Goal: Task Accomplishment & Management: Use online tool/utility

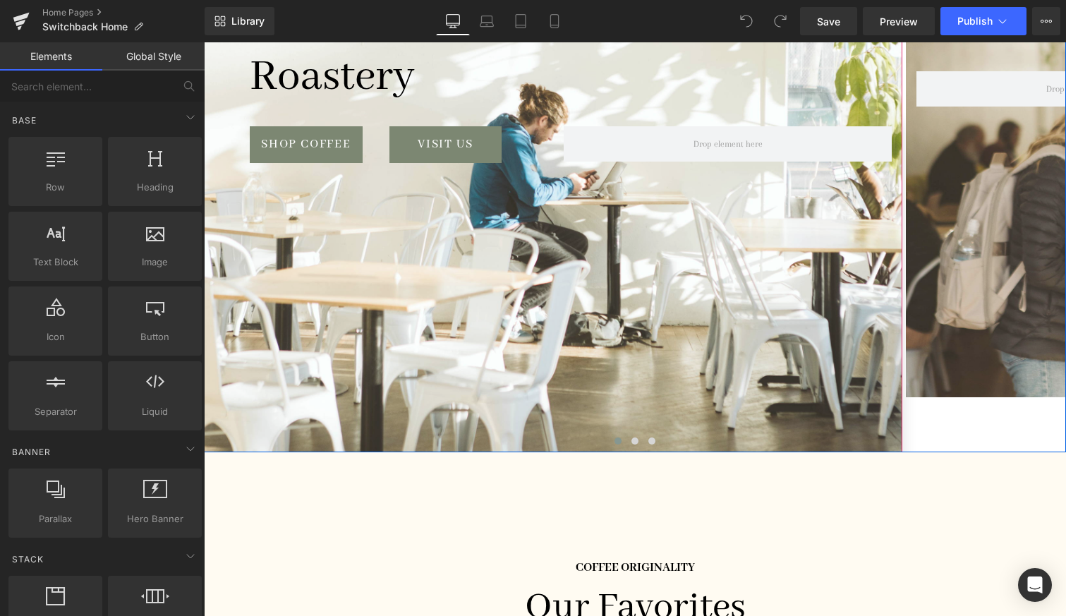
scroll to position [303, 0]
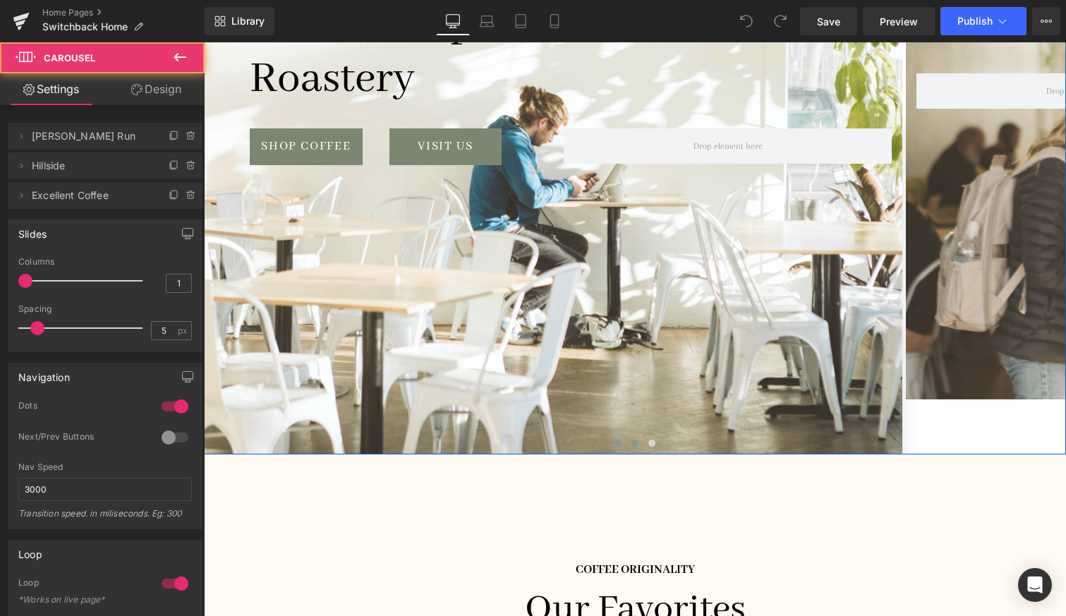
click at [634, 439] on span at bounding box center [634, 442] width 7 height 7
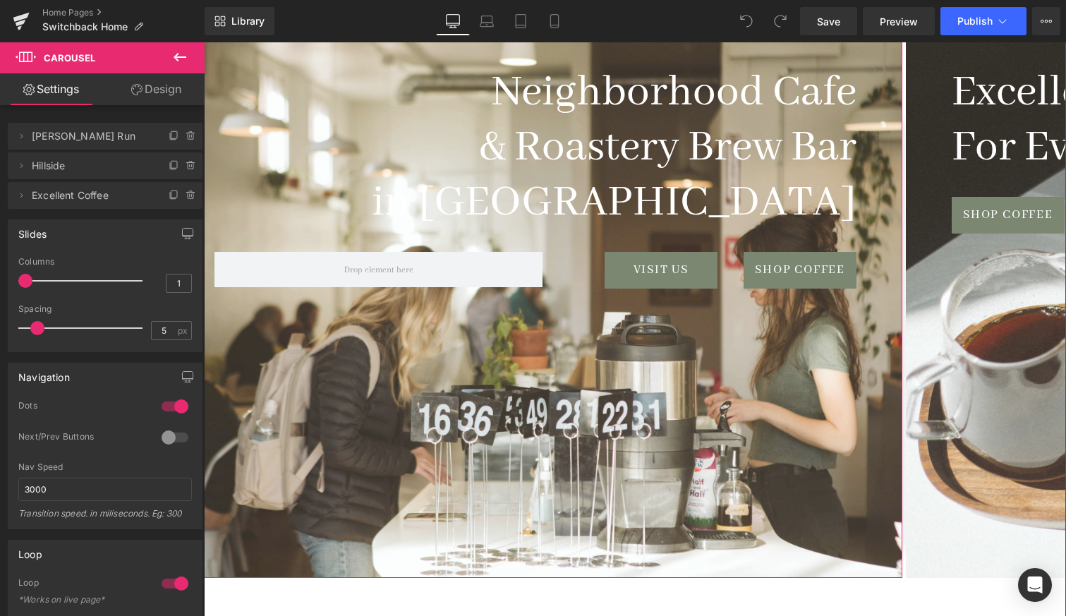
scroll to position [4, 0]
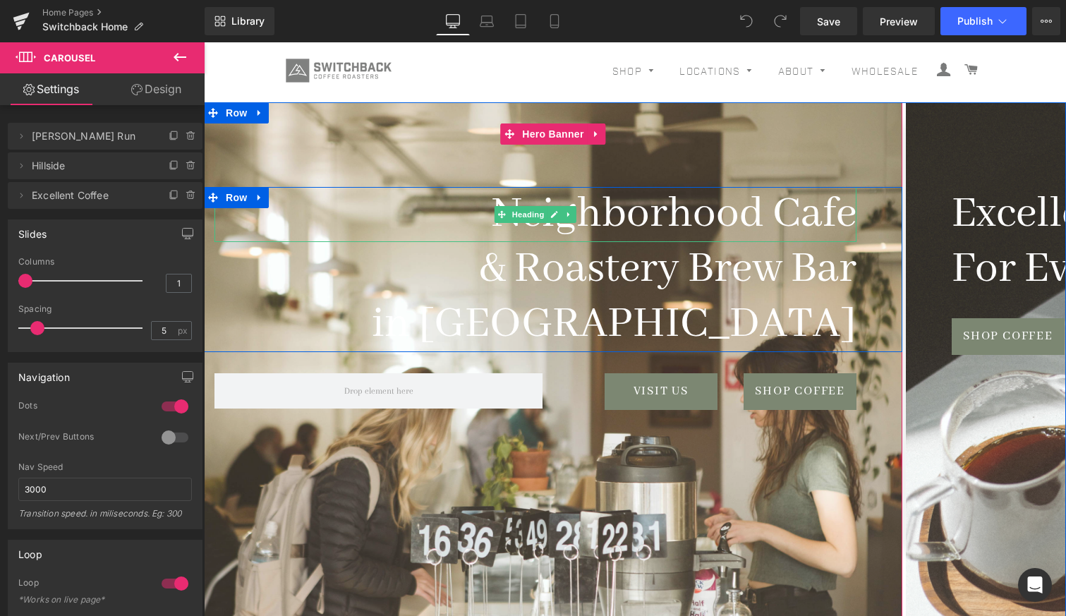
click at [781, 211] on h1 "Neighborhood Cafe" at bounding box center [535, 214] width 642 height 55
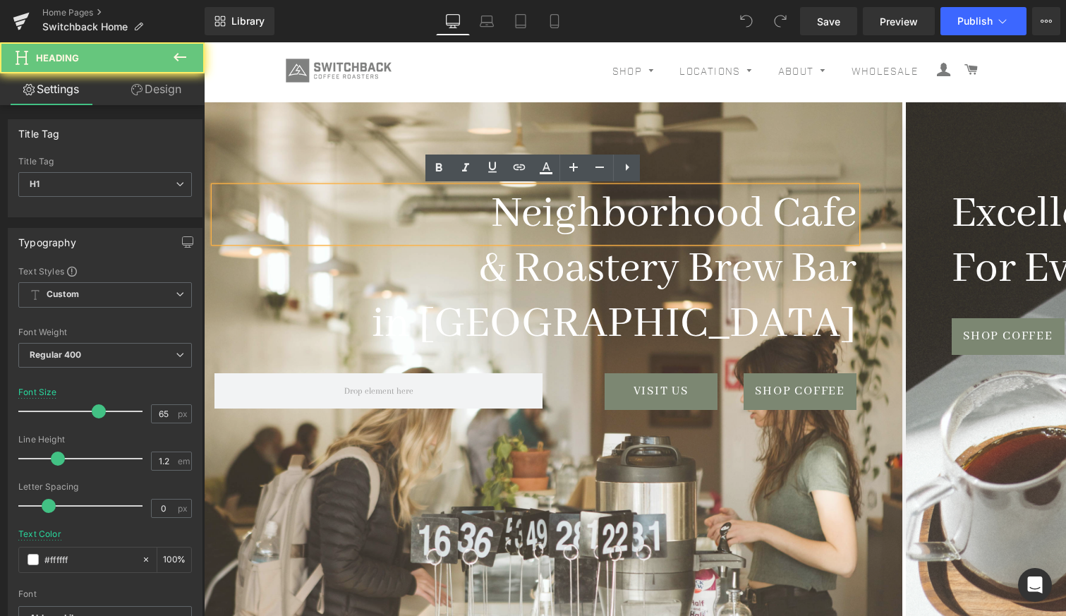
click at [770, 207] on h1 "Neighborhood Cafe" at bounding box center [535, 214] width 642 height 55
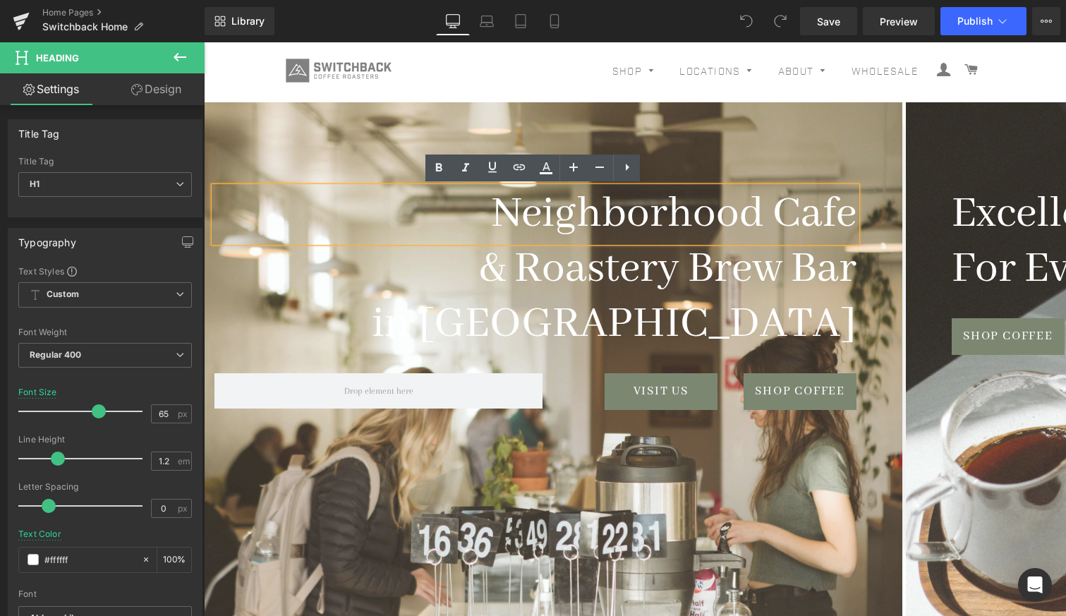
click at [776, 208] on h1 "Neighborhood Cafe" at bounding box center [535, 214] width 642 height 55
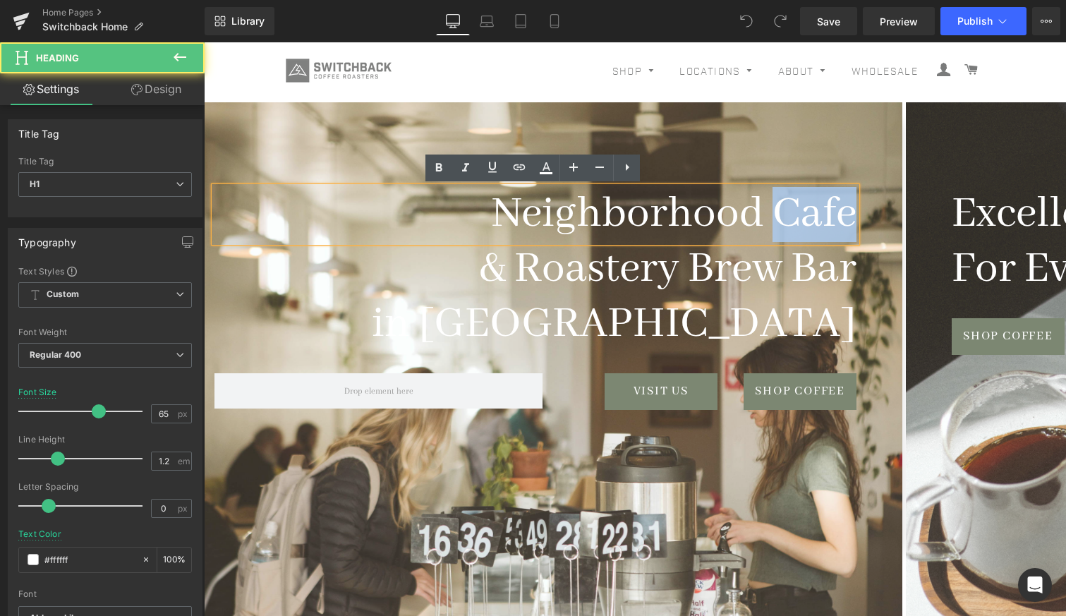
click at [776, 208] on h1 "Neighborhood Cafe" at bounding box center [535, 214] width 642 height 55
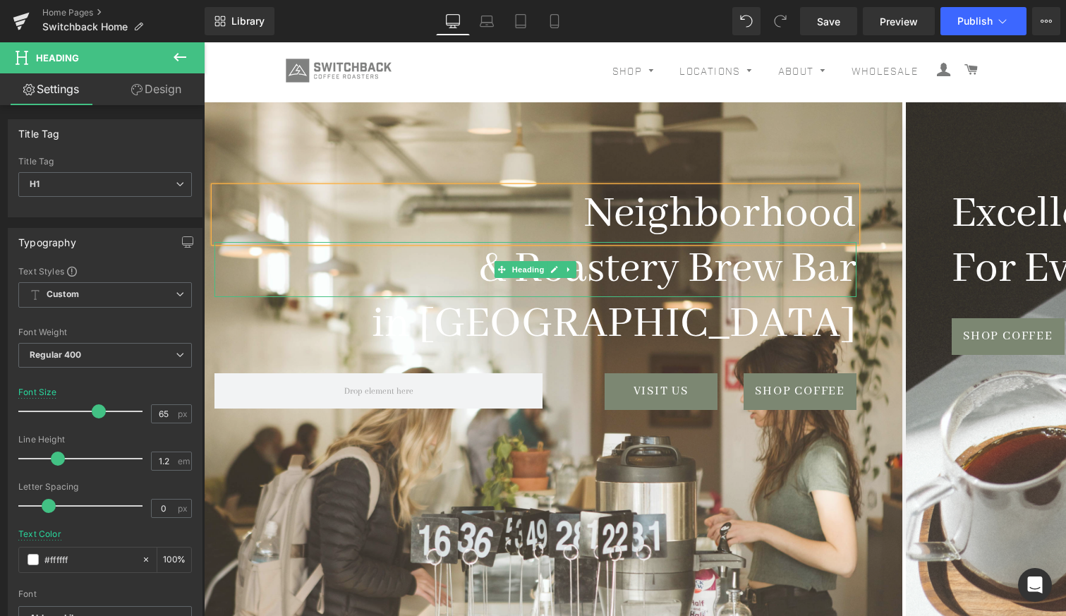
click at [705, 270] on h1 "& Roastery Brew Bar" at bounding box center [535, 269] width 642 height 55
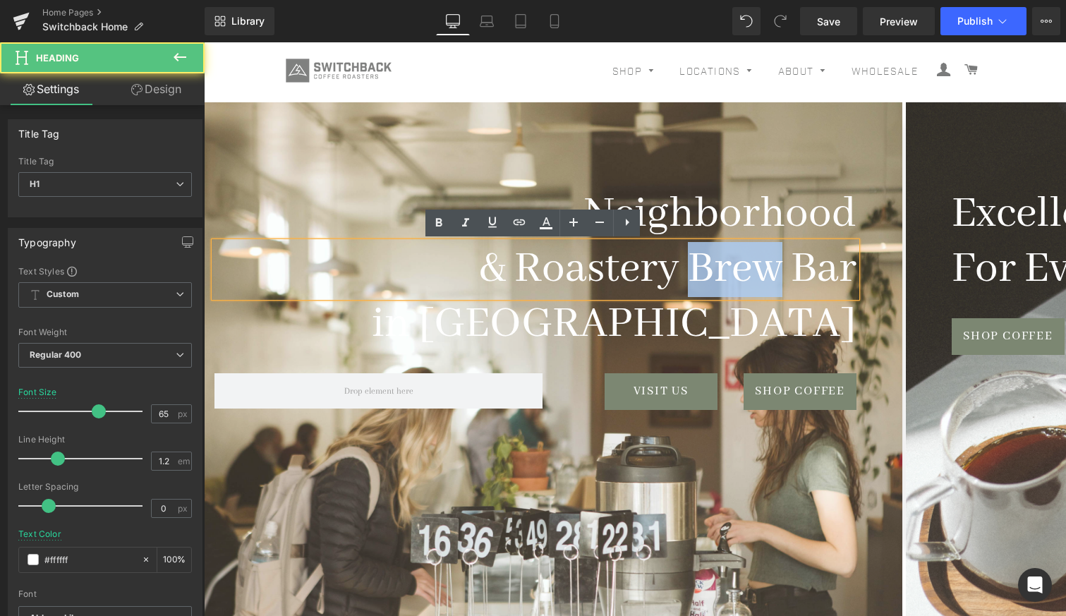
click at [705, 270] on h1 "& Roastery Brew Bar" at bounding box center [535, 269] width 642 height 55
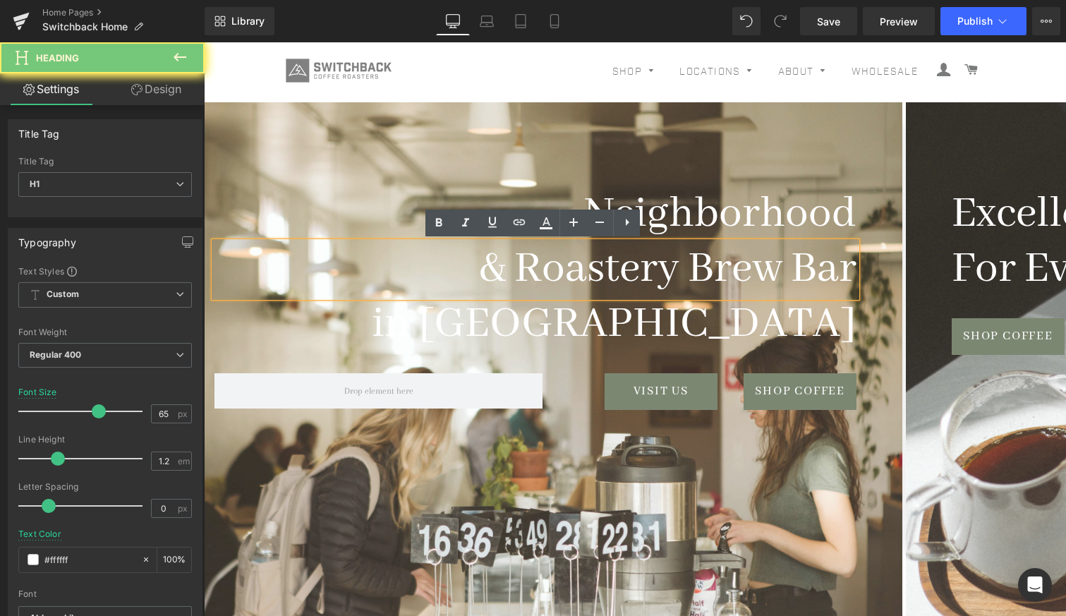
click at [654, 264] on h1 "& Roastery Brew Bar" at bounding box center [535, 269] width 642 height 55
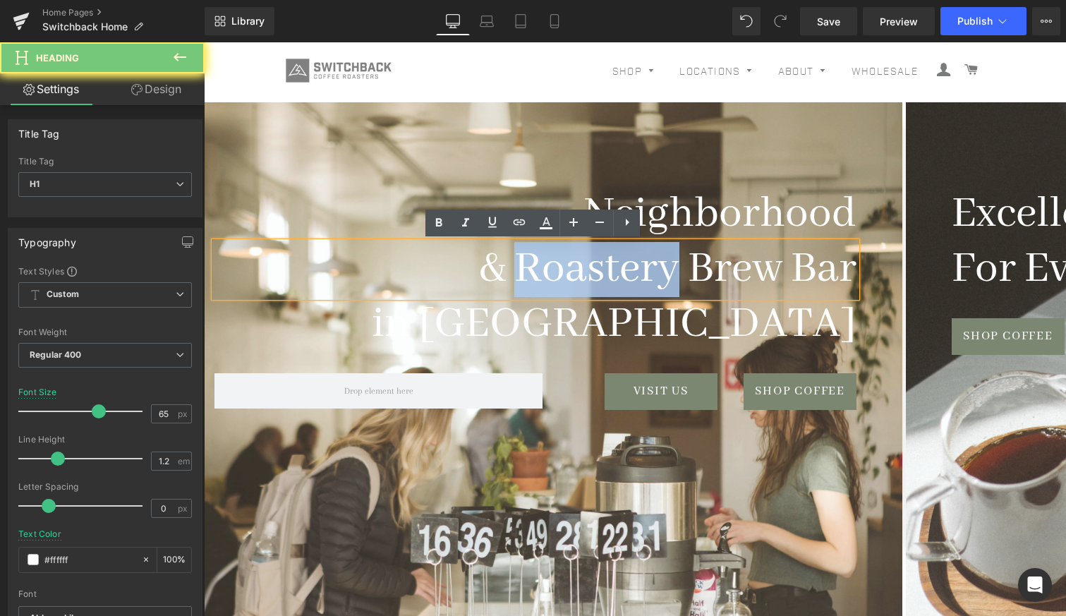
click at [654, 264] on h1 "& Roastery Brew Bar" at bounding box center [535, 269] width 642 height 55
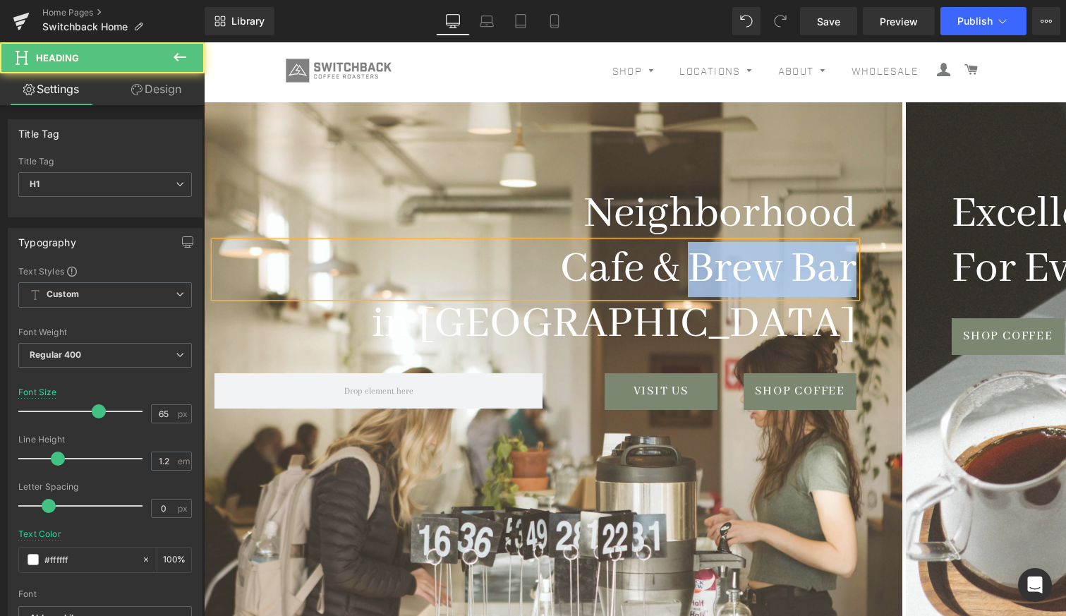
drag, startPoint x: 690, startPoint y: 271, endPoint x: 854, endPoint y: 273, distance: 164.3
click at [854, 273] on div "Cafe & Brew Bar" at bounding box center [535, 269] width 642 height 55
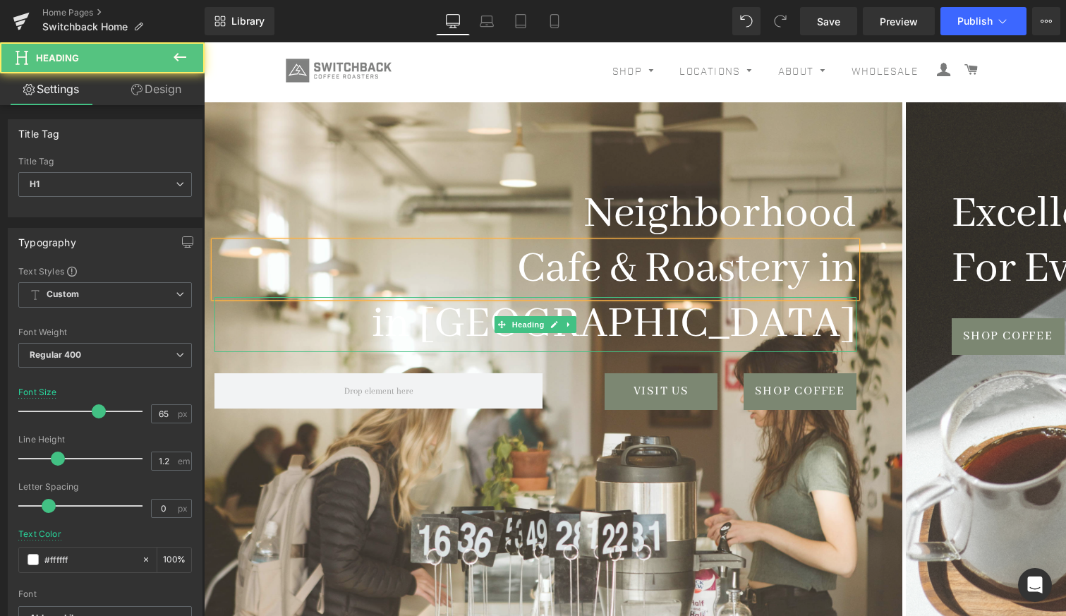
click at [628, 321] on h1 "in [GEOGRAPHIC_DATA]" at bounding box center [535, 324] width 642 height 55
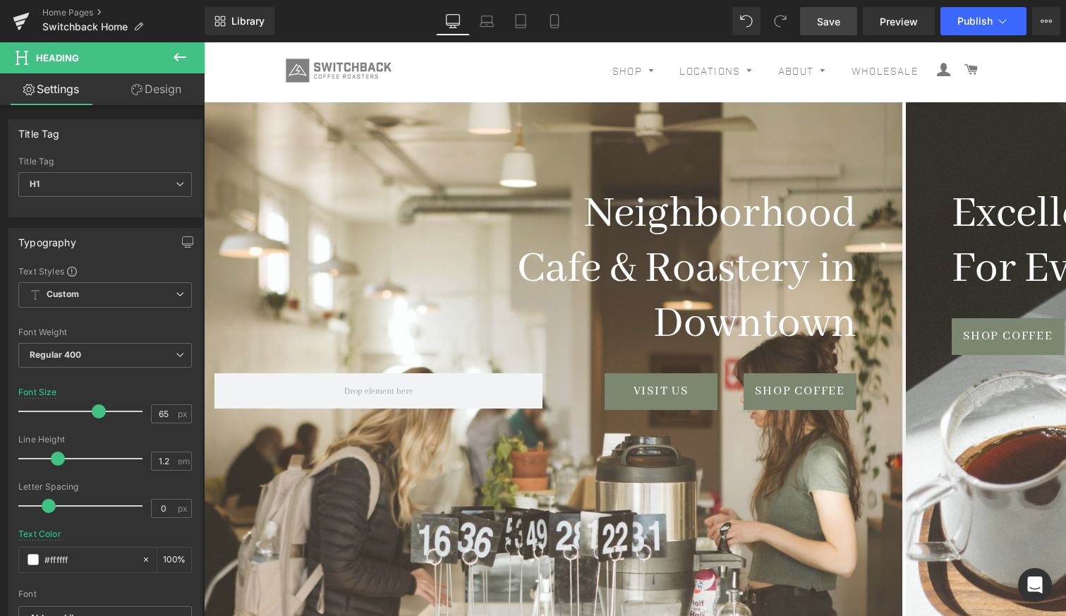
click at [830, 23] on span "Save" at bounding box center [828, 21] width 23 height 15
click at [552, 26] on icon at bounding box center [554, 21] width 14 height 14
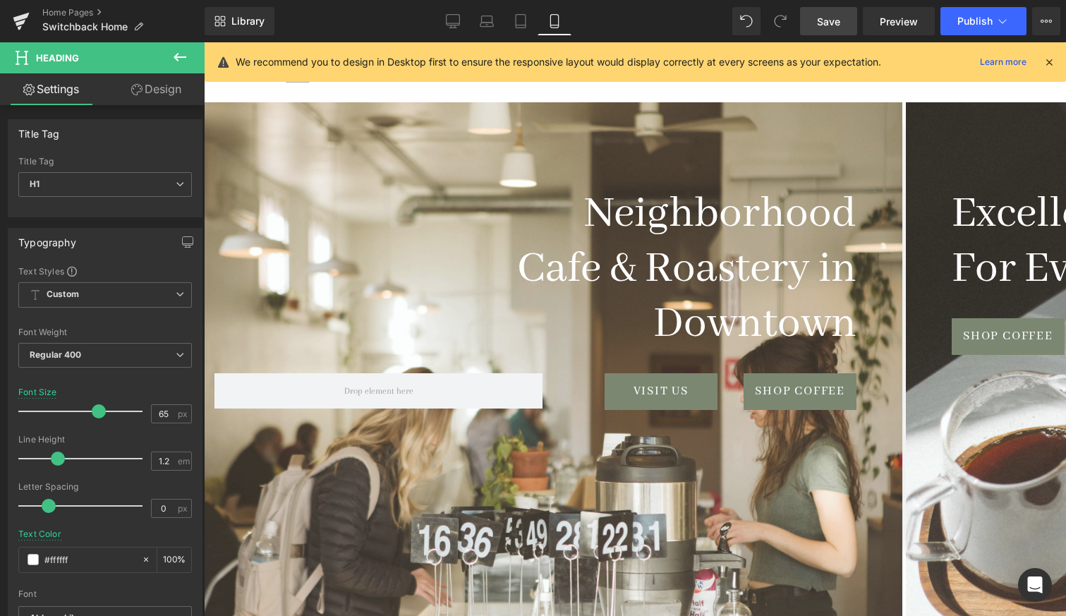
scroll to position [5, 0]
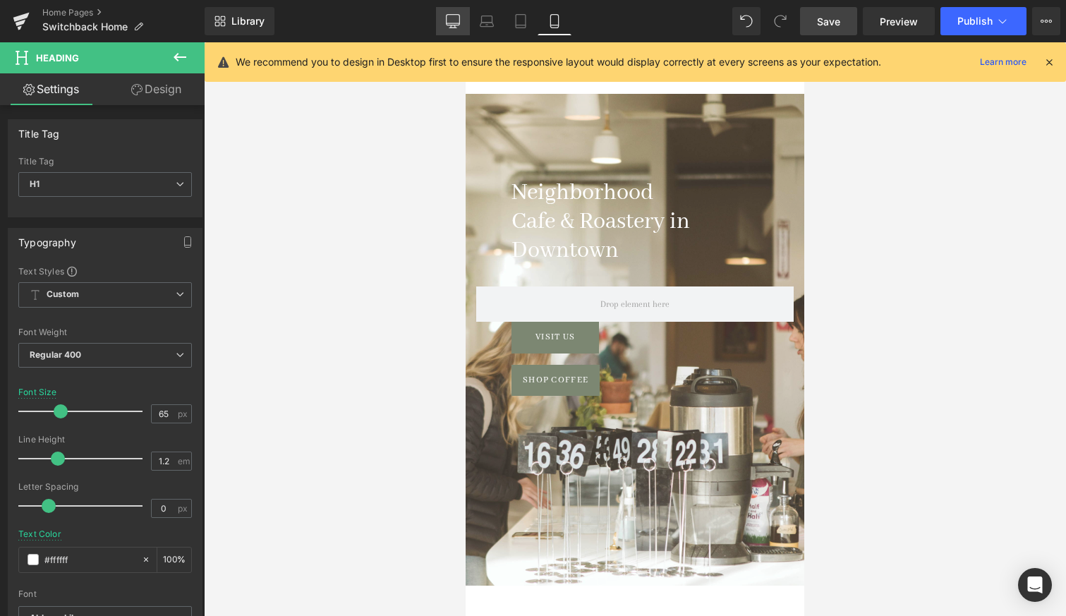
click at [456, 19] on icon at bounding box center [453, 21] width 14 height 14
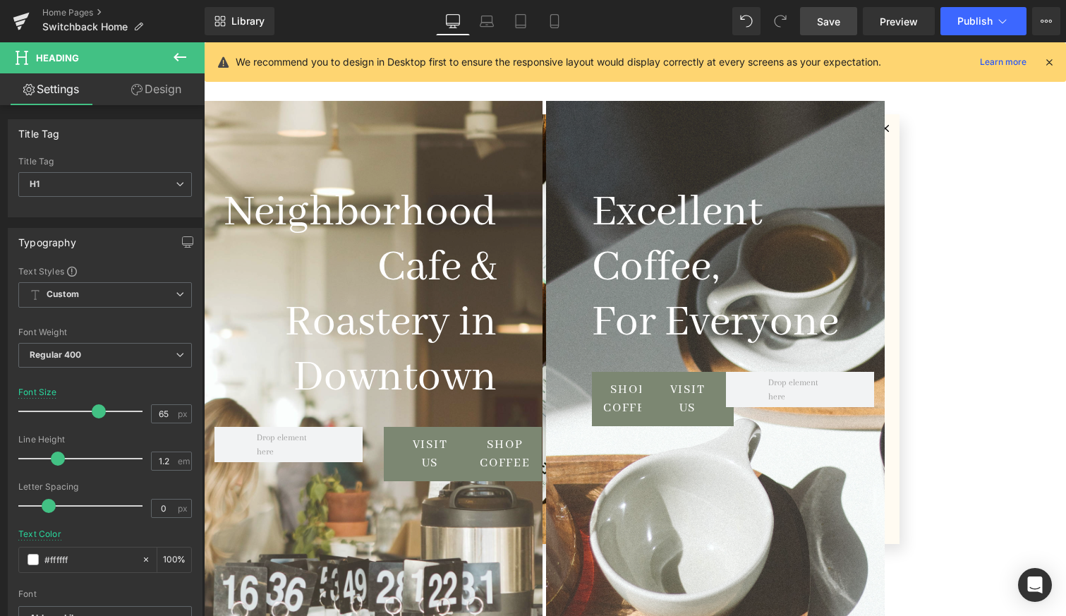
scroll to position [119, 0]
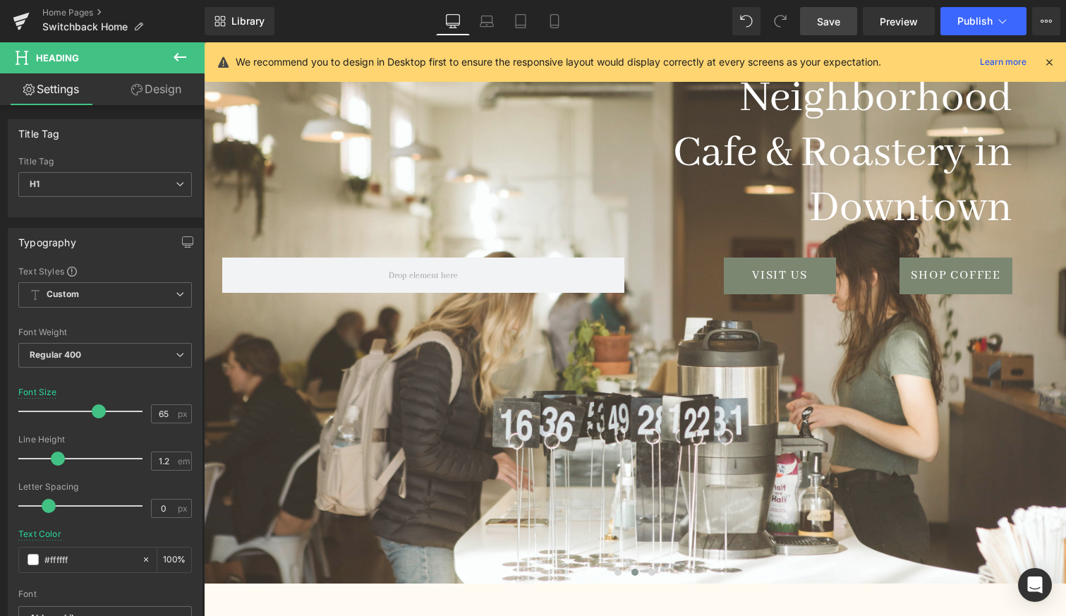
click at [824, 20] on span "Save" at bounding box center [828, 21] width 23 height 15
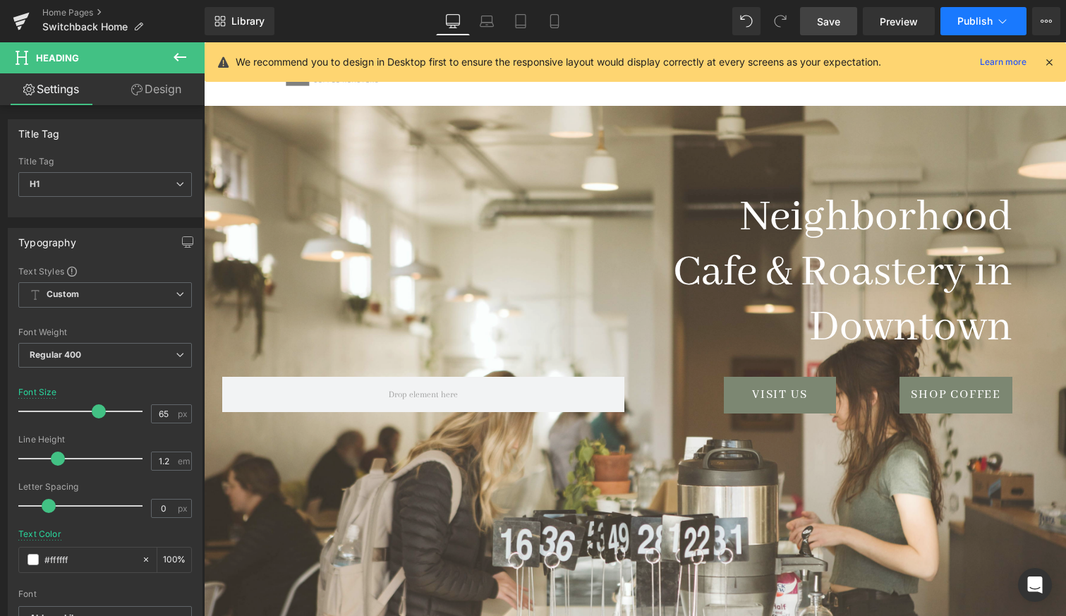
scroll to position [0, 0]
click at [982, 20] on span "Publish" at bounding box center [974, 21] width 35 height 11
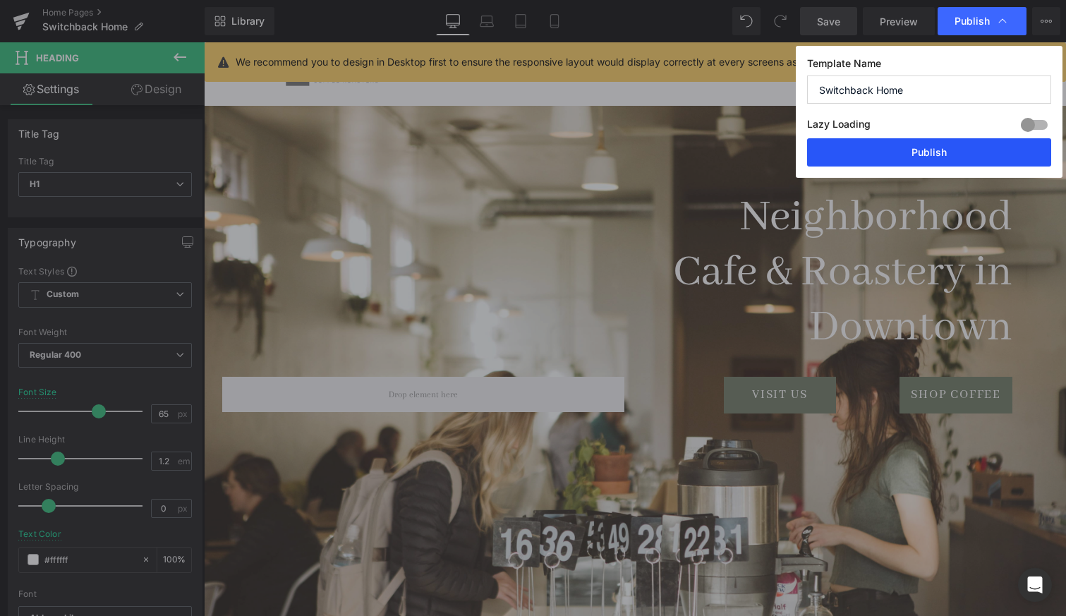
click at [912, 151] on button "Publish" at bounding box center [929, 152] width 244 height 28
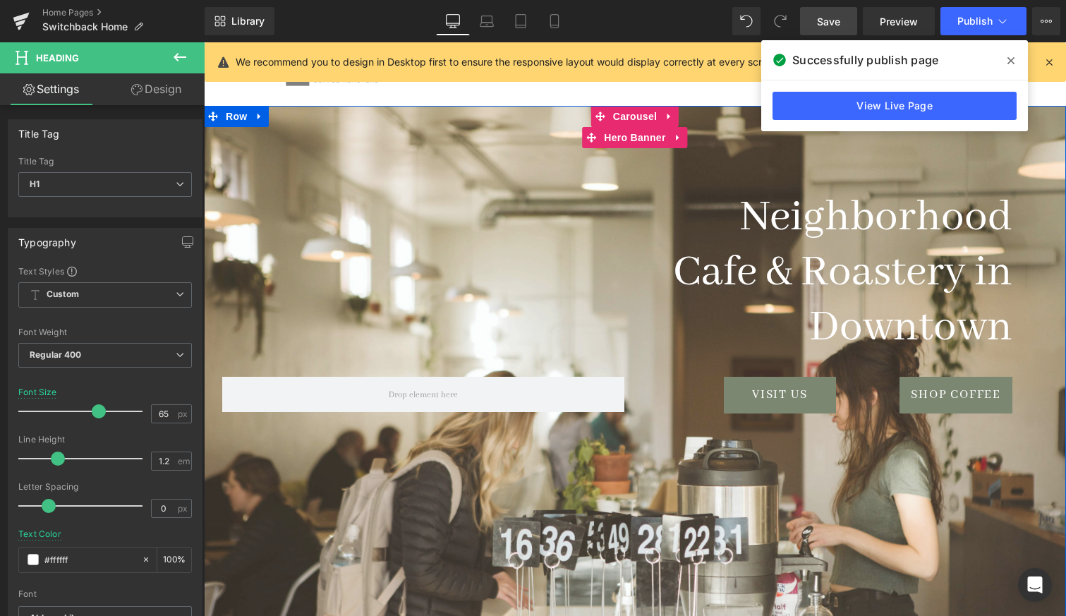
click at [1012, 60] on icon at bounding box center [1010, 60] width 7 height 7
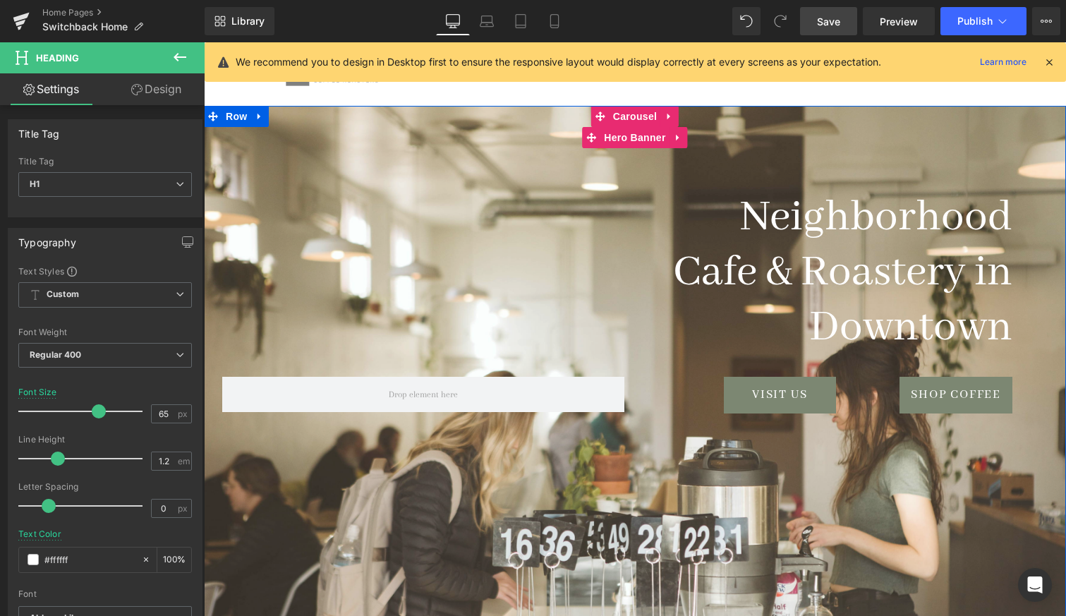
click at [1053, 65] on icon at bounding box center [1048, 62] width 13 height 13
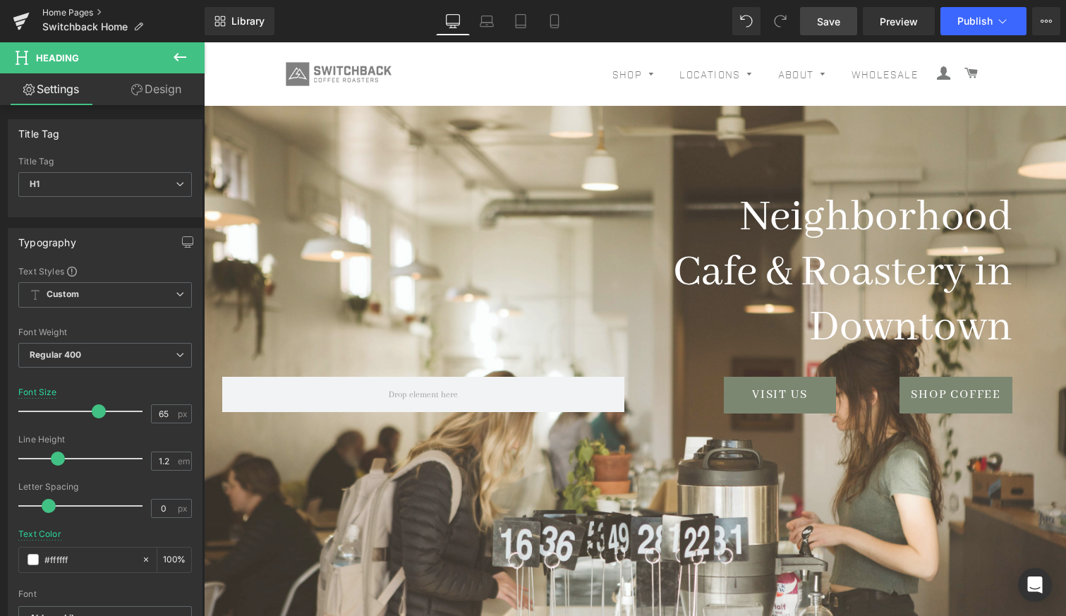
click at [55, 13] on link "Home Pages" at bounding box center [123, 12] width 162 height 11
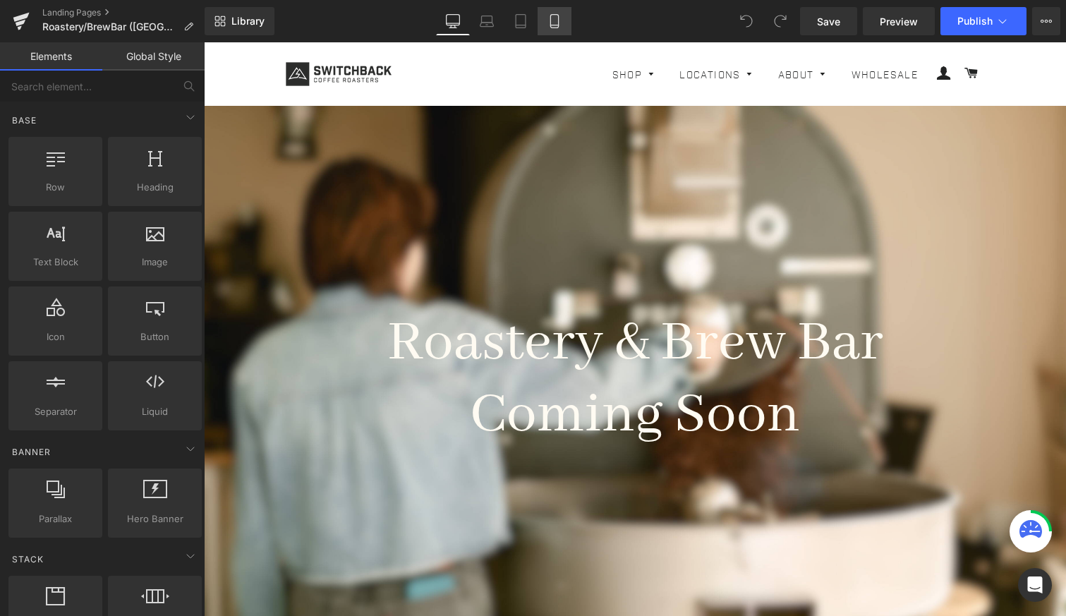
click at [559, 24] on icon at bounding box center [554, 21] width 14 height 14
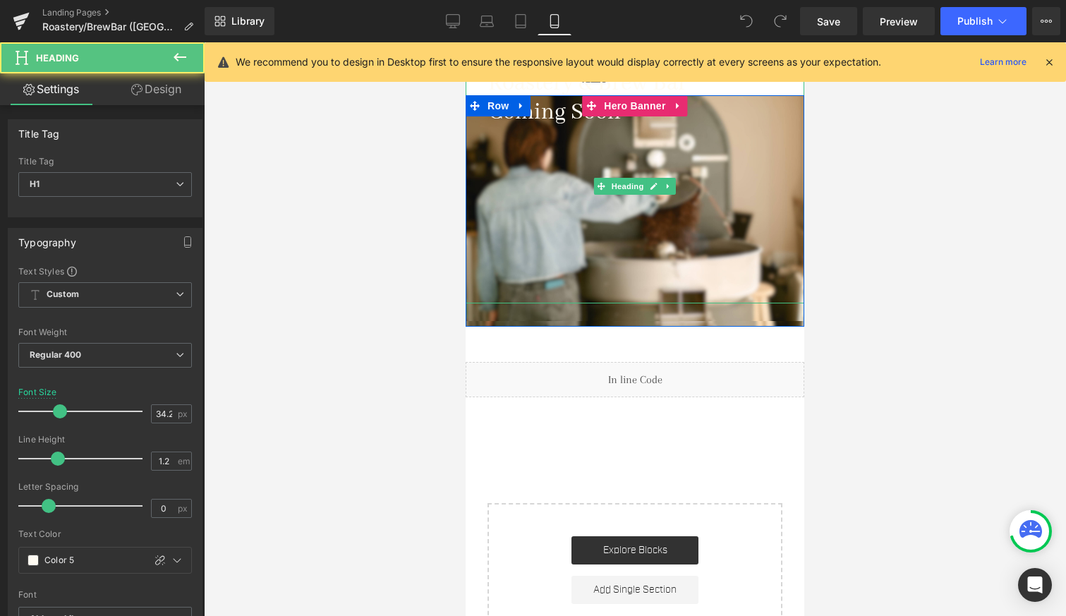
click at [561, 116] on h1 "Coming Soon" at bounding box center [634, 112] width 293 height 29
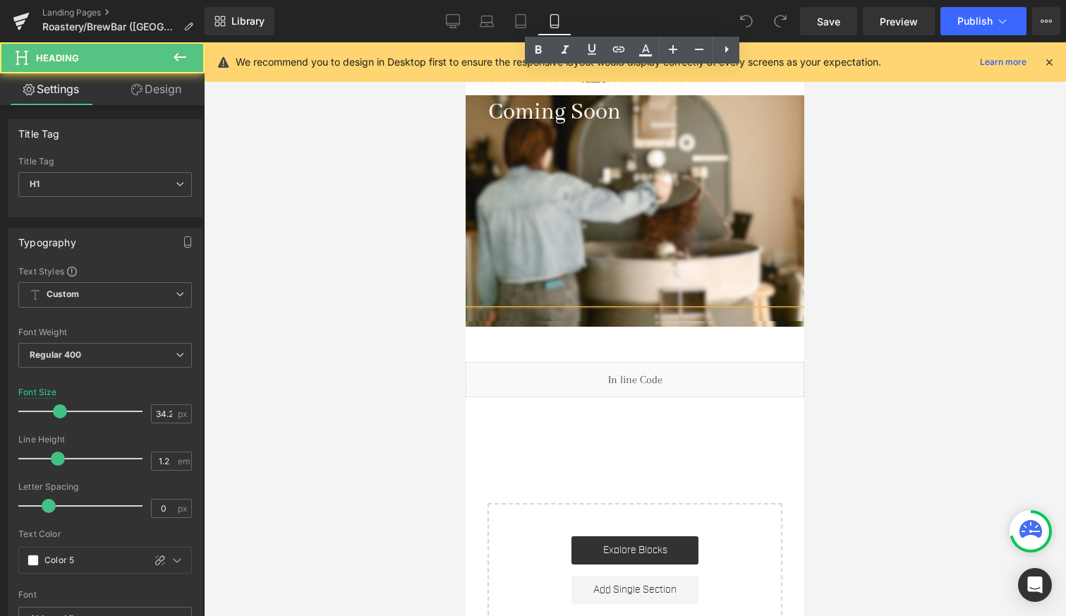
click at [610, 114] on h1 "Coming Soon" at bounding box center [634, 112] width 293 height 29
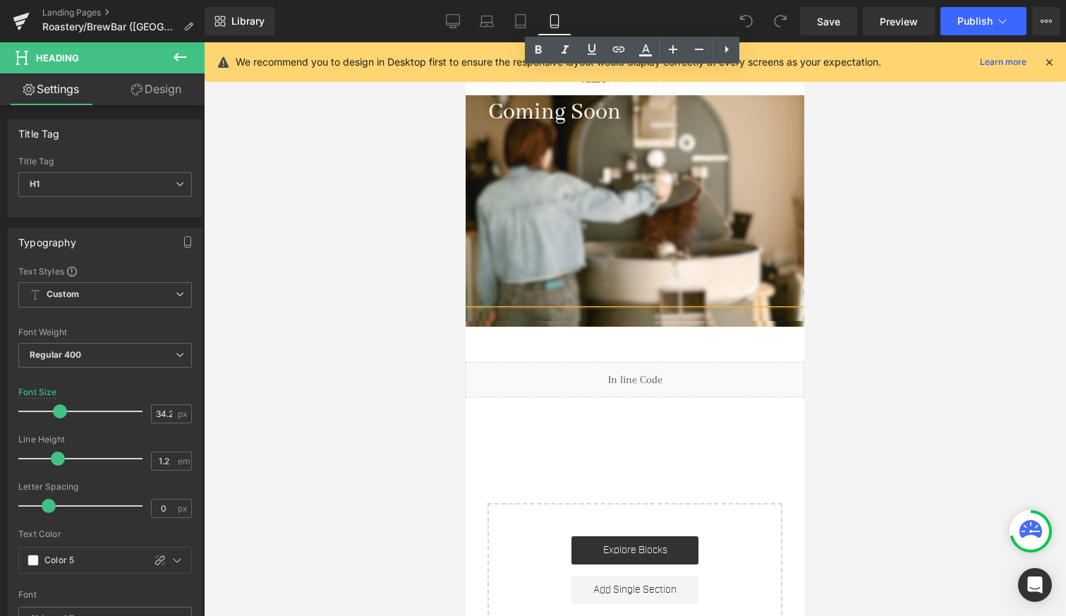
click at [1051, 61] on icon at bounding box center [1048, 62] width 13 height 13
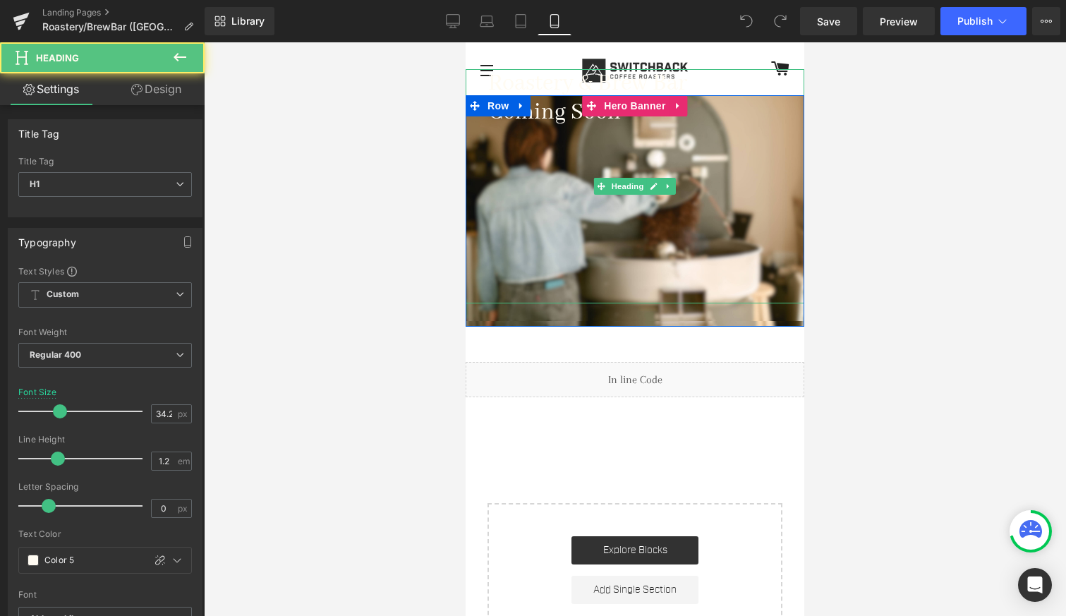
click at [540, 114] on h1 "Coming Soon" at bounding box center [634, 112] width 293 height 29
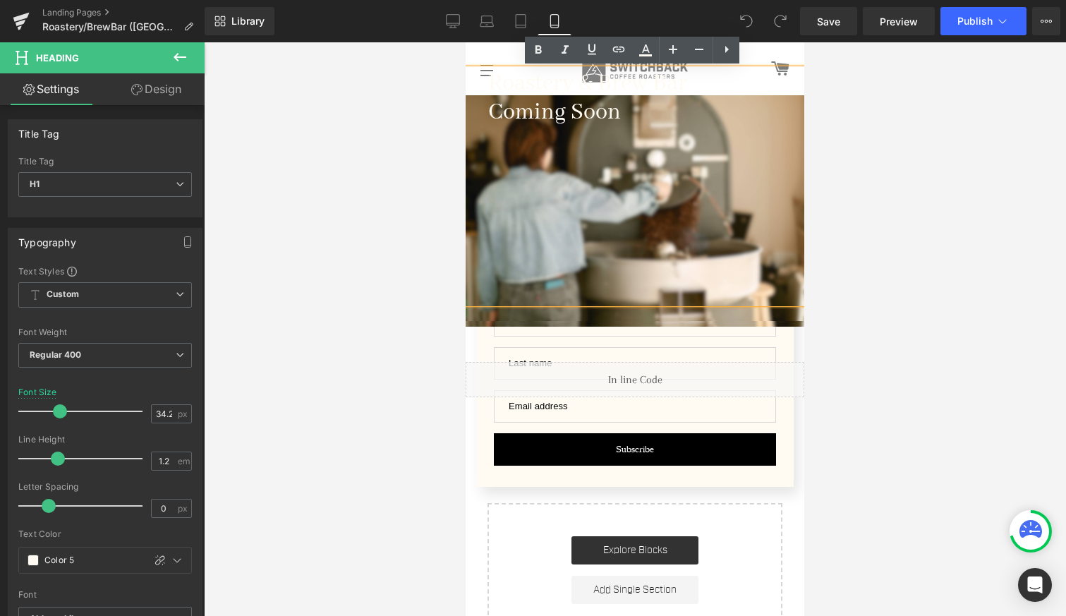
click at [1029, 121] on div at bounding box center [635, 328] width 862 height 573
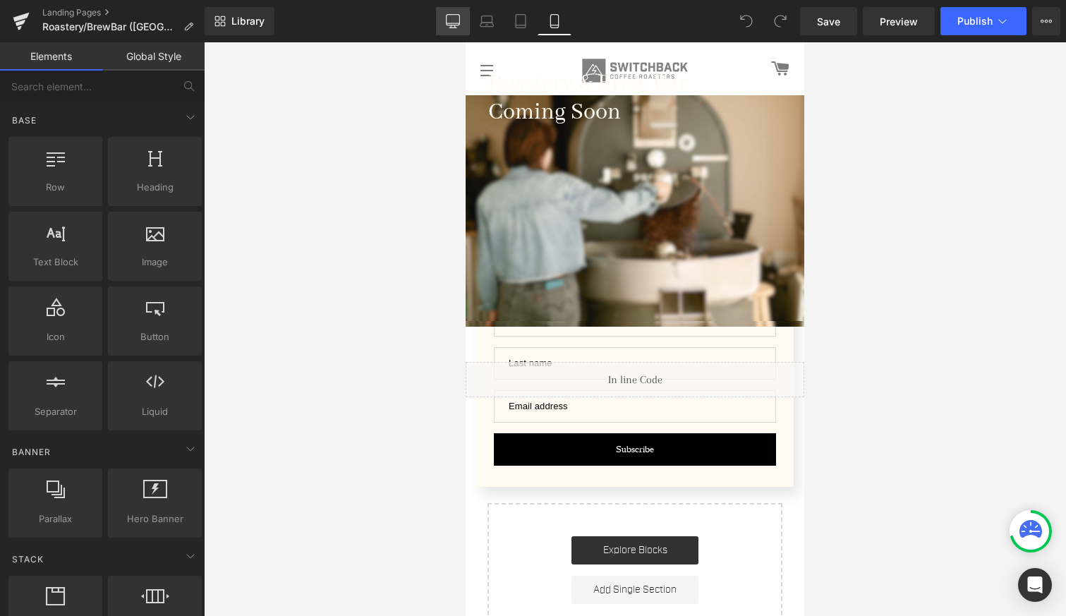
click at [441, 20] on link "Desktop" at bounding box center [453, 21] width 34 height 28
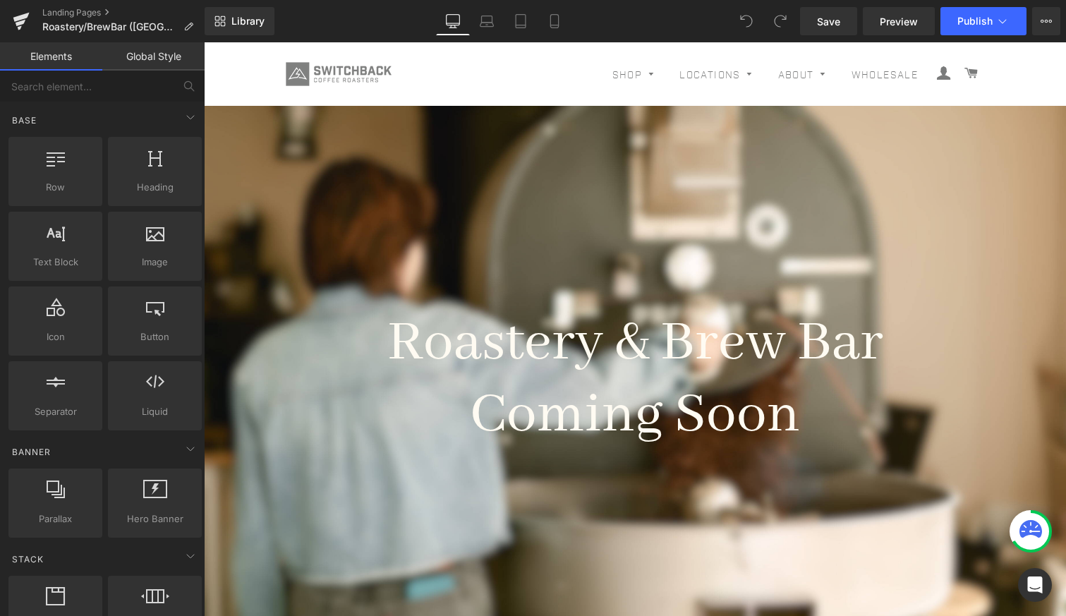
scroll to position [109, 0]
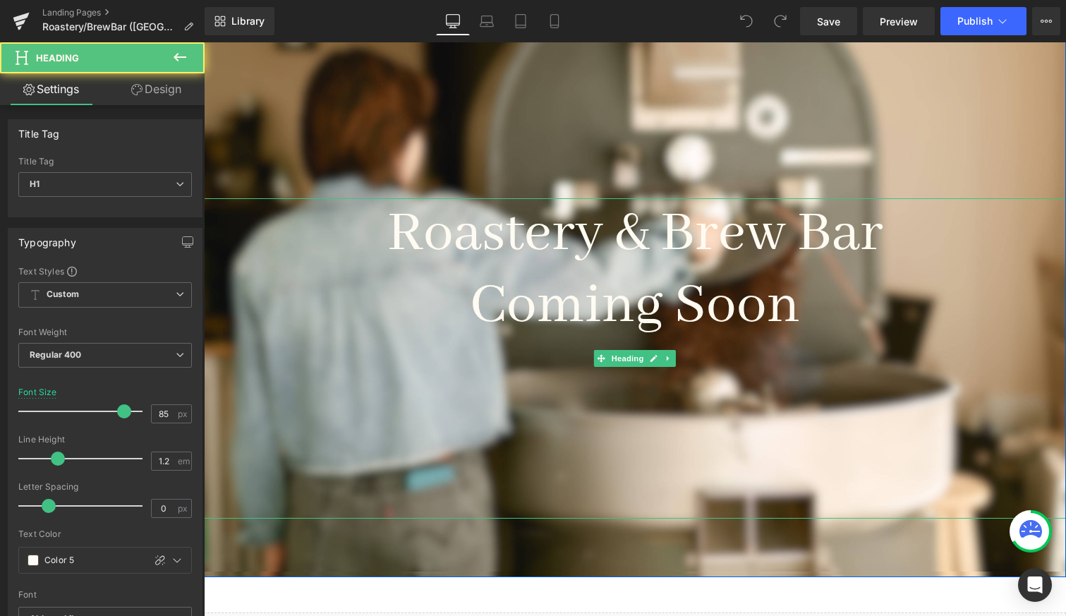
click at [555, 277] on h1 "Coming Soon" at bounding box center [634, 306] width 817 height 72
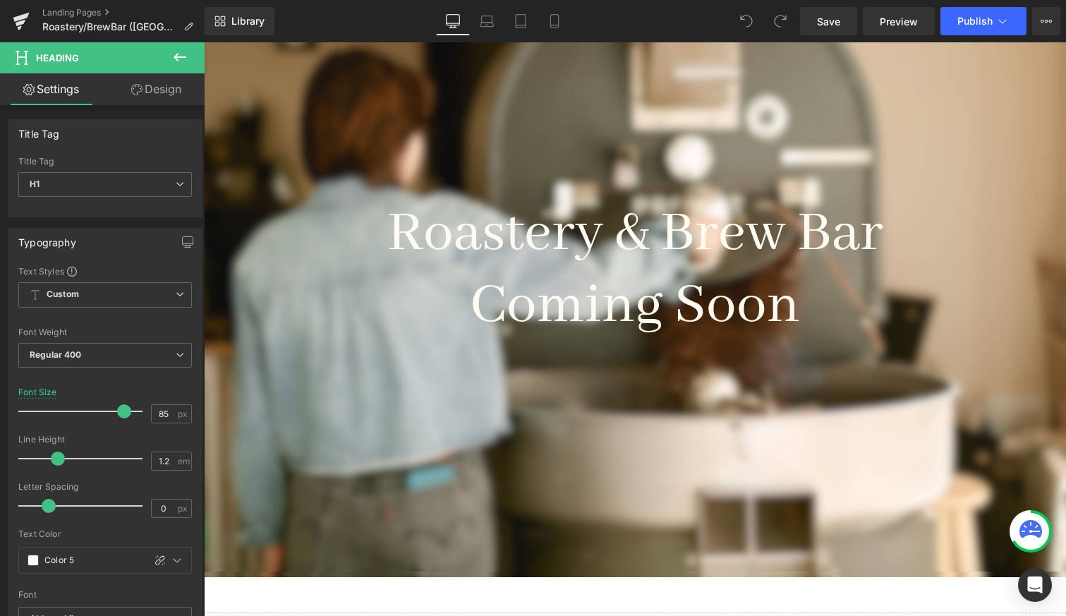
click at [164, 81] on link "Design" at bounding box center [156, 89] width 102 height 32
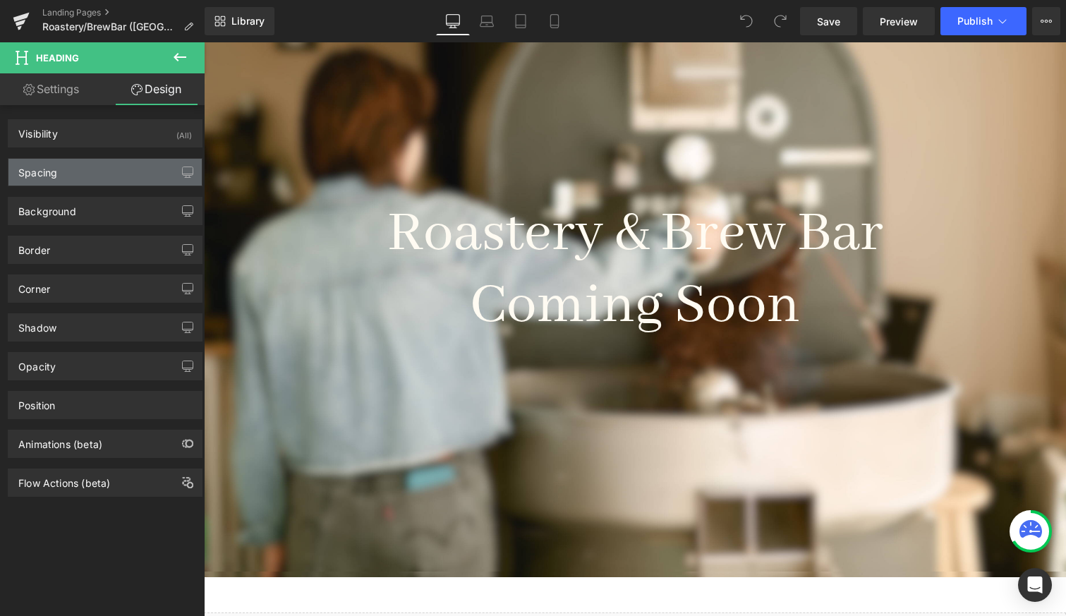
click at [65, 178] on div "Spacing" at bounding box center [104, 172] width 193 height 27
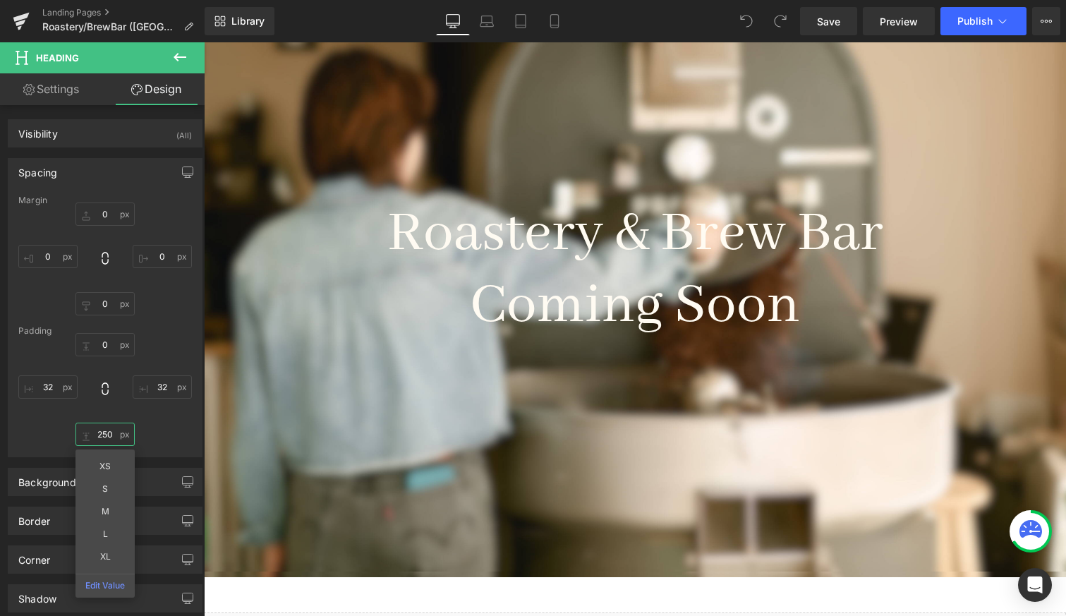
click at [101, 432] on input "250" at bounding box center [104, 433] width 59 height 23
click at [109, 436] on input "250" at bounding box center [104, 433] width 59 height 23
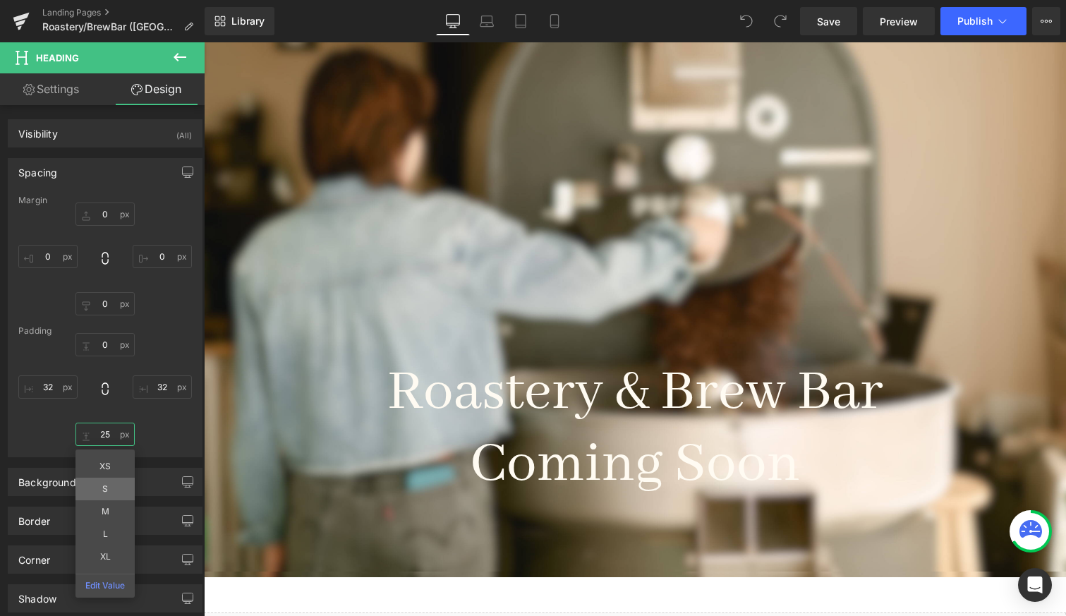
type input "2"
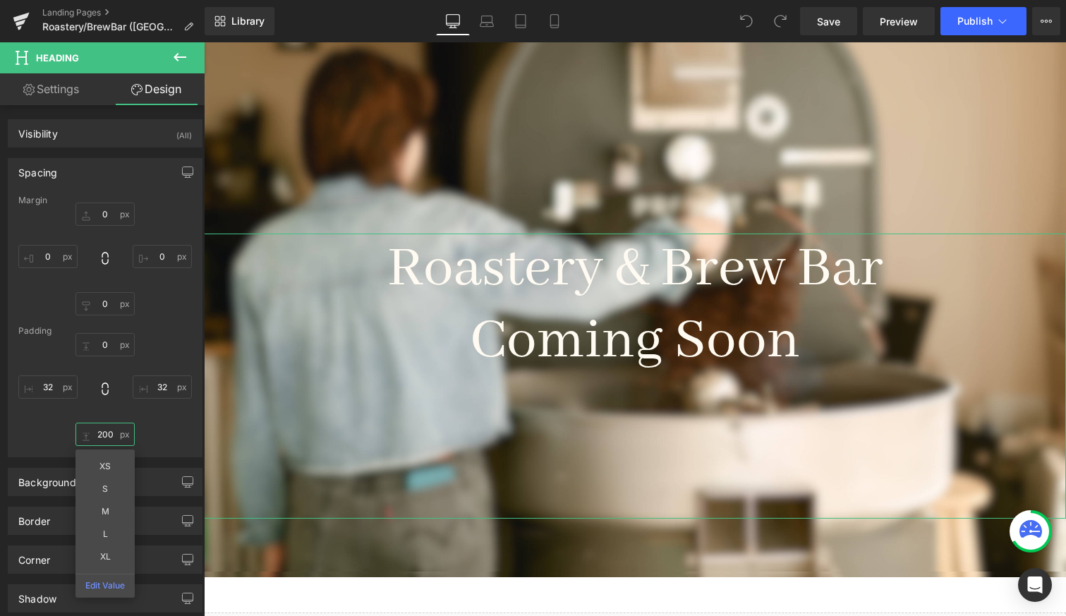
type input "200"
click at [155, 408] on div "0px 0 32px 32 200 200 XS S M L XL Edit Value 32px 32" at bounding box center [104, 389] width 173 height 113
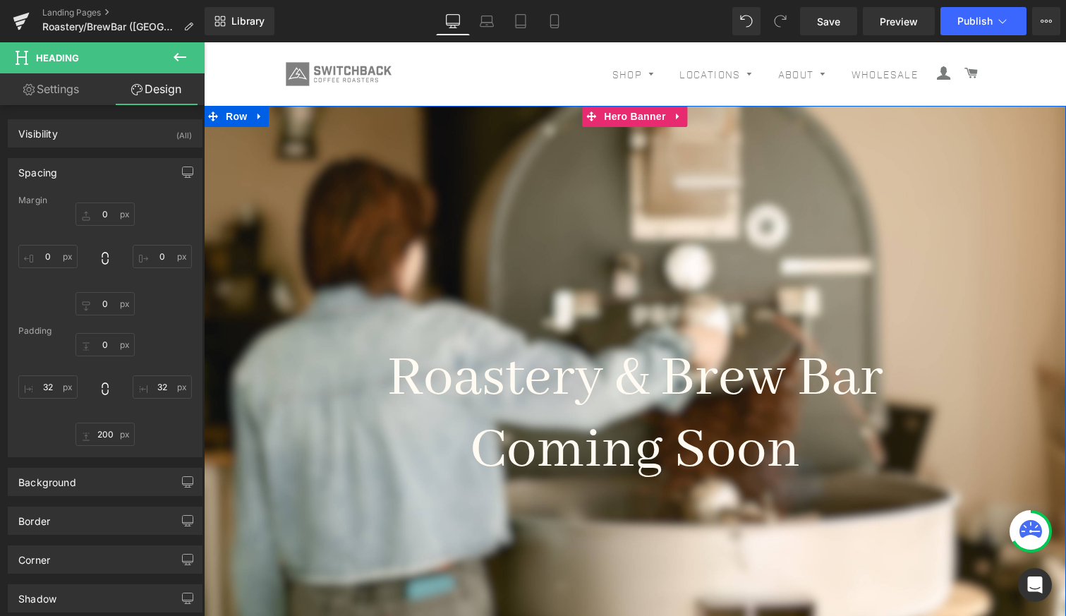
scroll to position [0, 0]
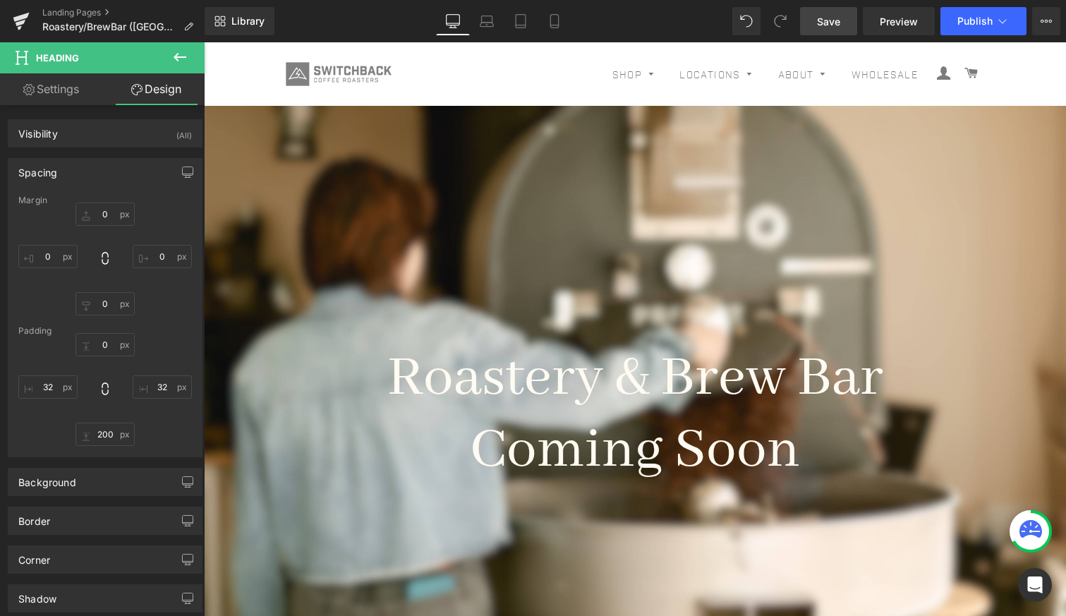
click at [824, 11] on link "Save" at bounding box center [828, 21] width 57 height 28
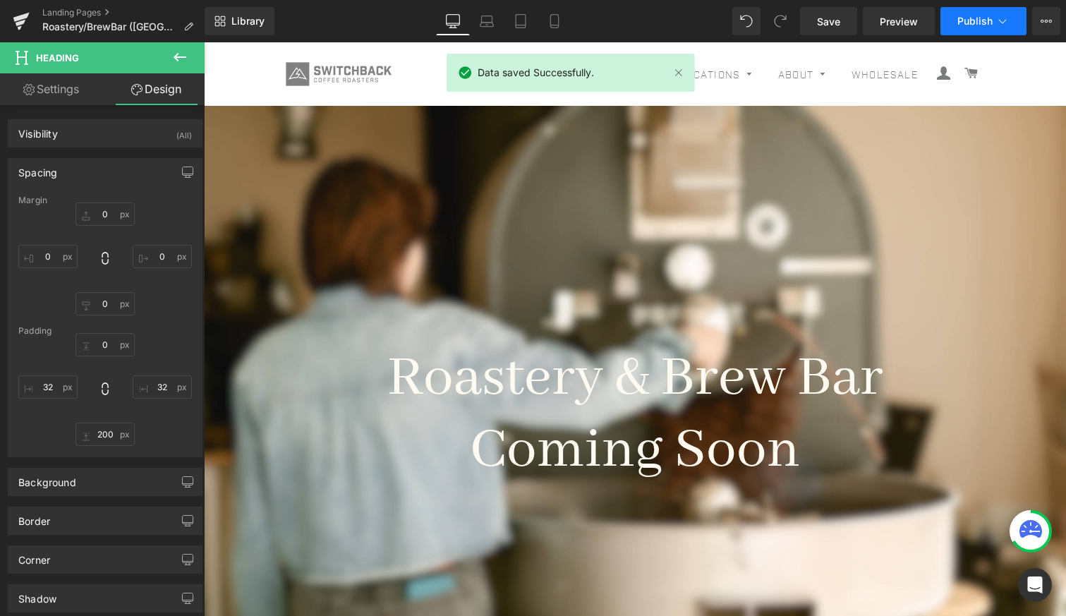
click at [975, 20] on span "Publish" at bounding box center [974, 21] width 35 height 11
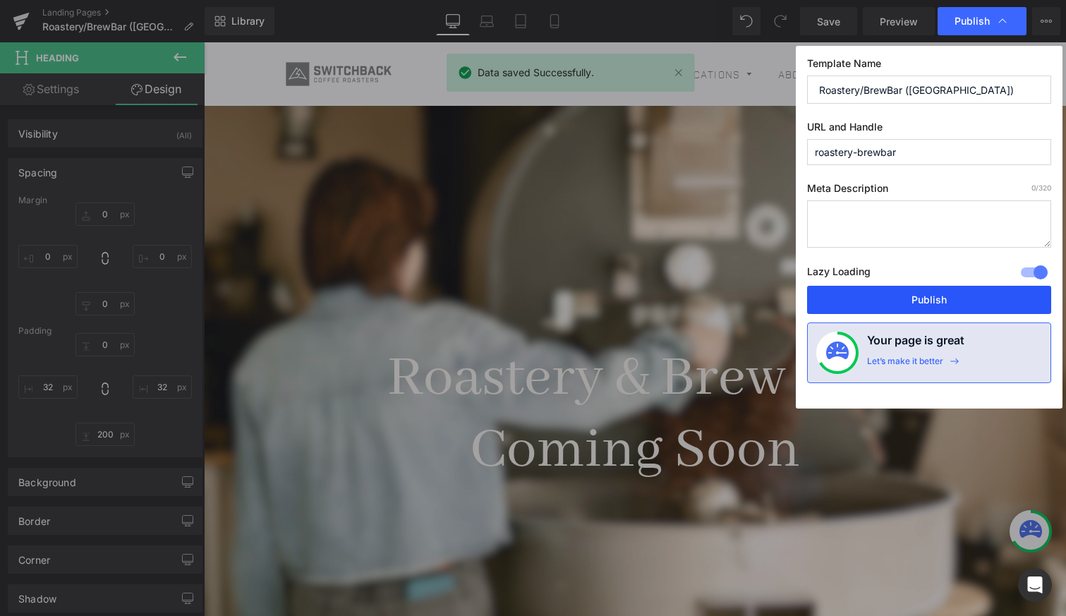
click at [908, 296] on button "Publish" at bounding box center [929, 300] width 244 height 28
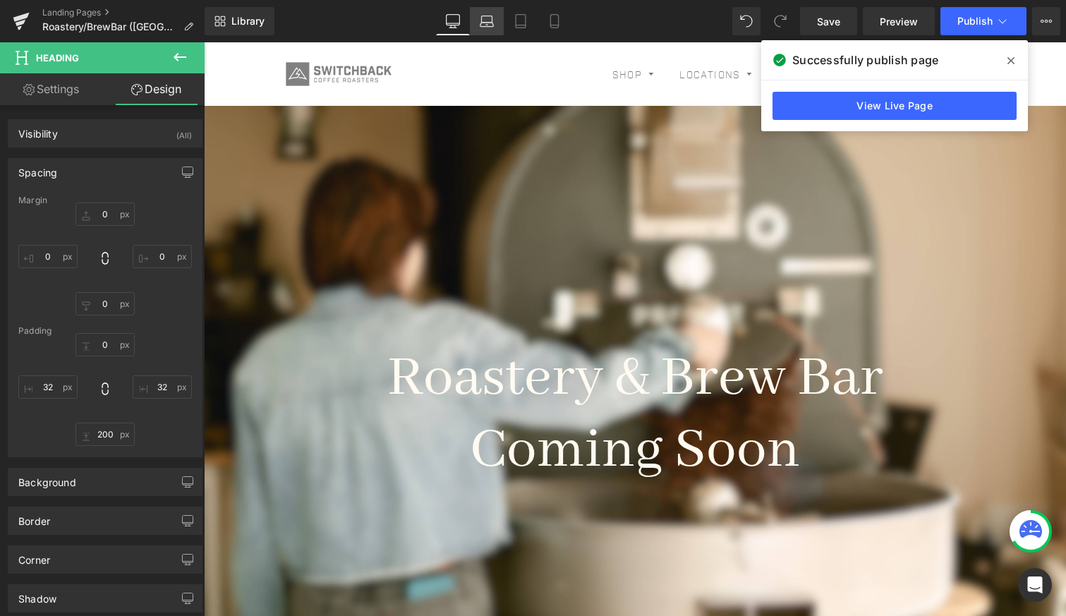
click at [488, 17] on icon at bounding box center [487, 21] width 14 height 14
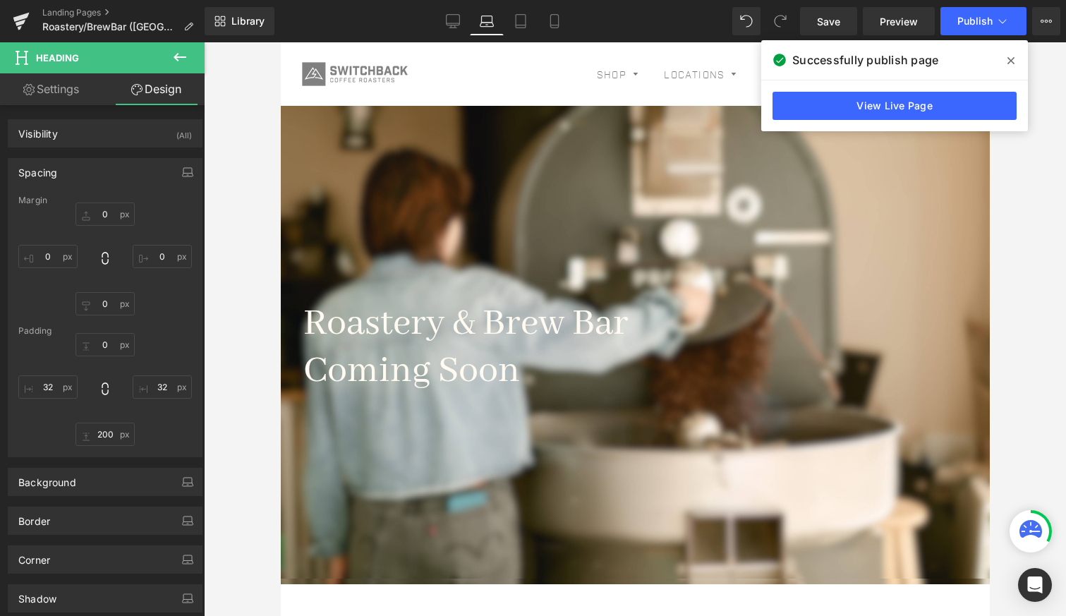
type input "0"
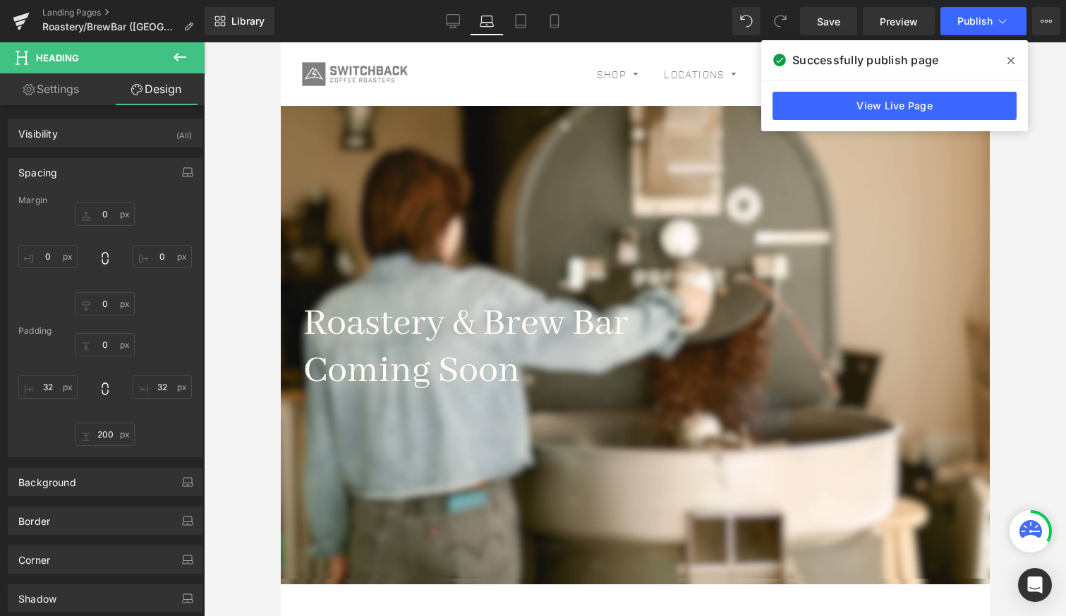
type input "32"
type input "200"
type input "32"
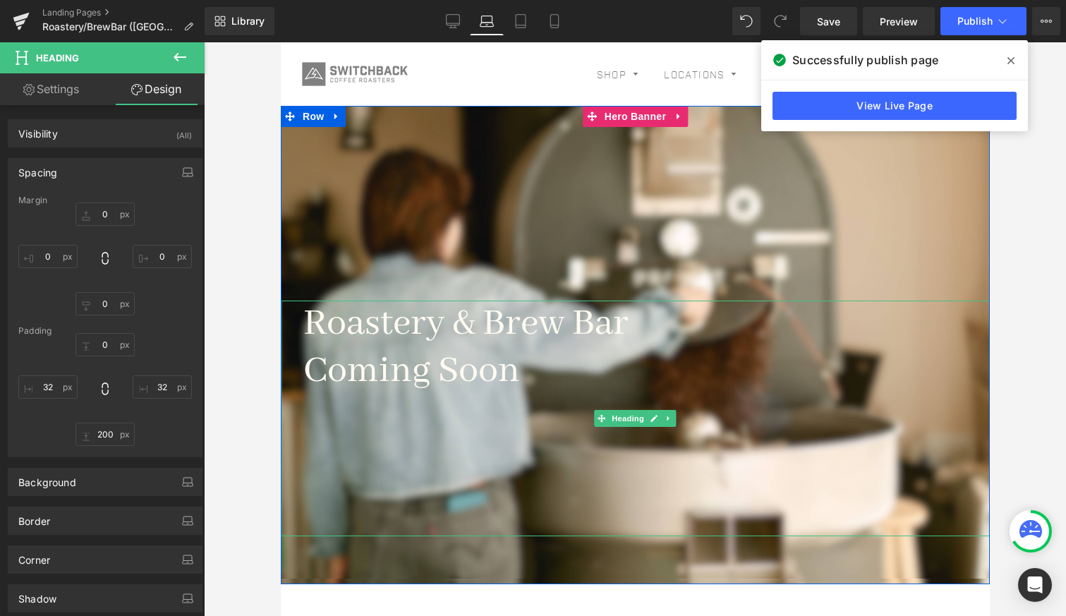
click at [439, 356] on h1 "Coming Soon" at bounding box center [635, 371] width 664 height 47
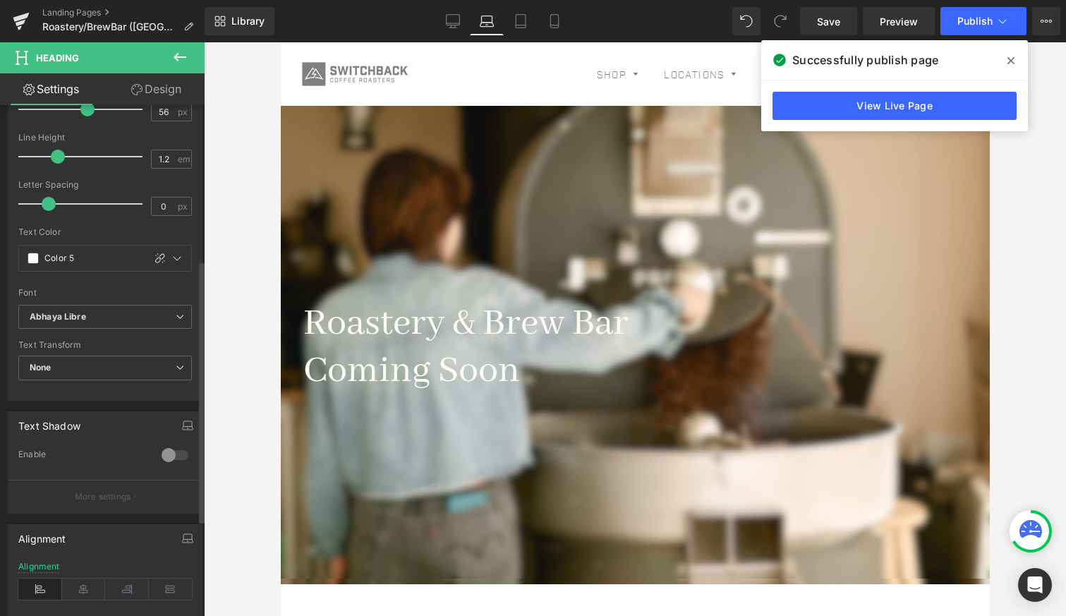
scroll to position [319, 0]
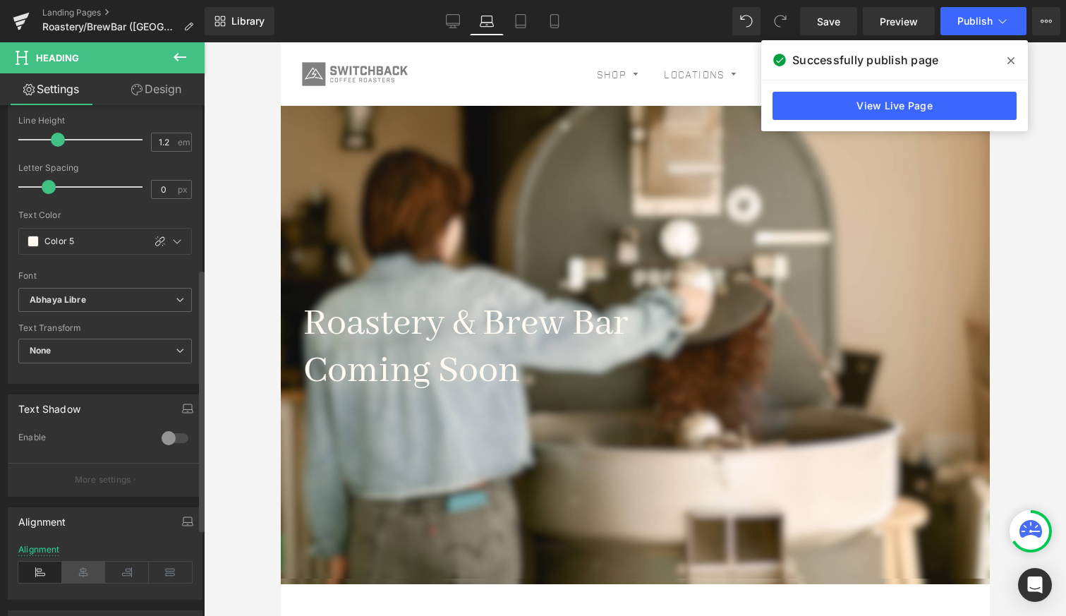
click at [80, 572] on icon at bounding box center [84, 571] width 44 height 21
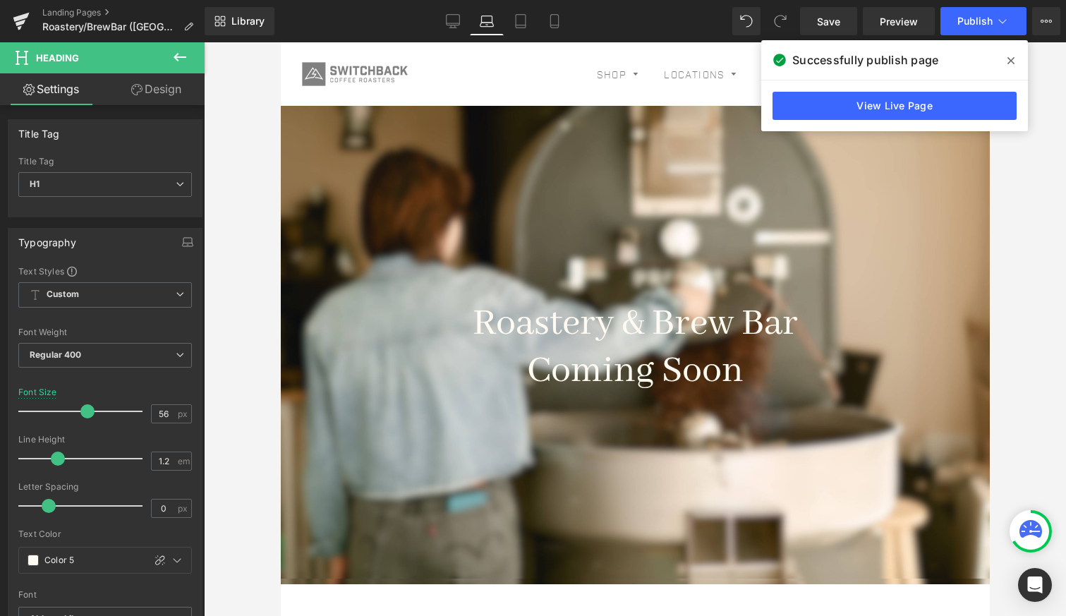
scroll to position [0, 0]
click at [523, 16] on icon at bounding box center [520, 21] width 14 height 14
type input "34.2"
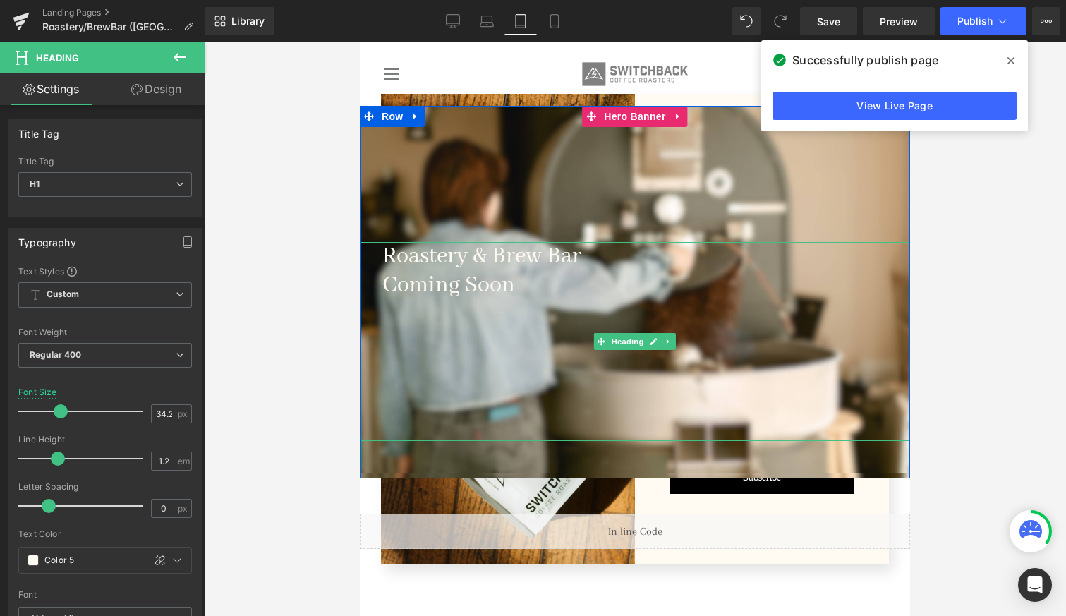
click at [508, 267] on h1 "Roastery & Brew Bar" at bounding box center [634, 256] width 505 height 29
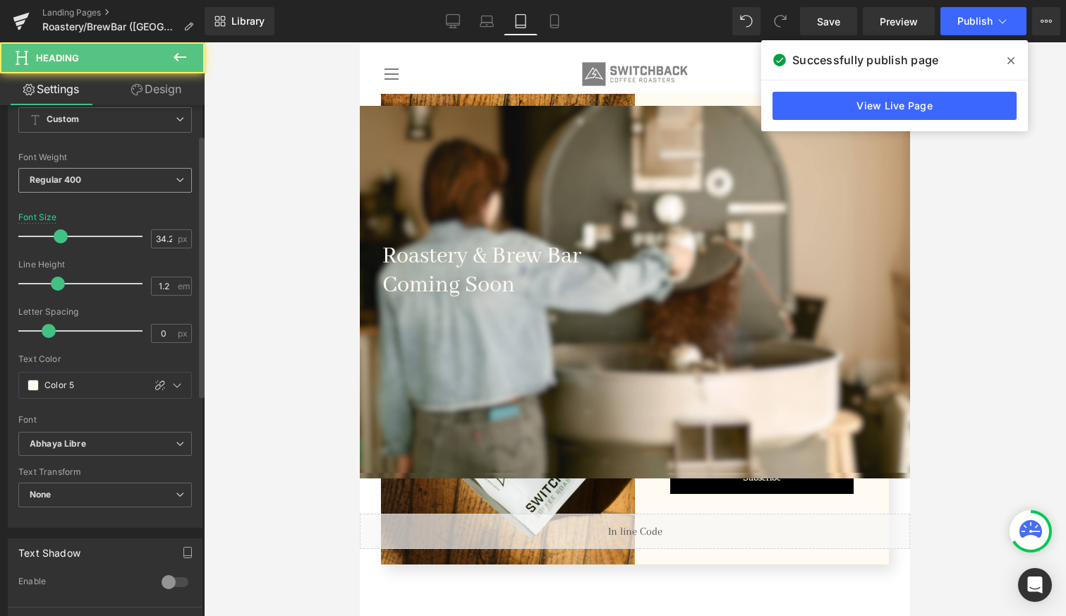
scroll to position [321, 0]
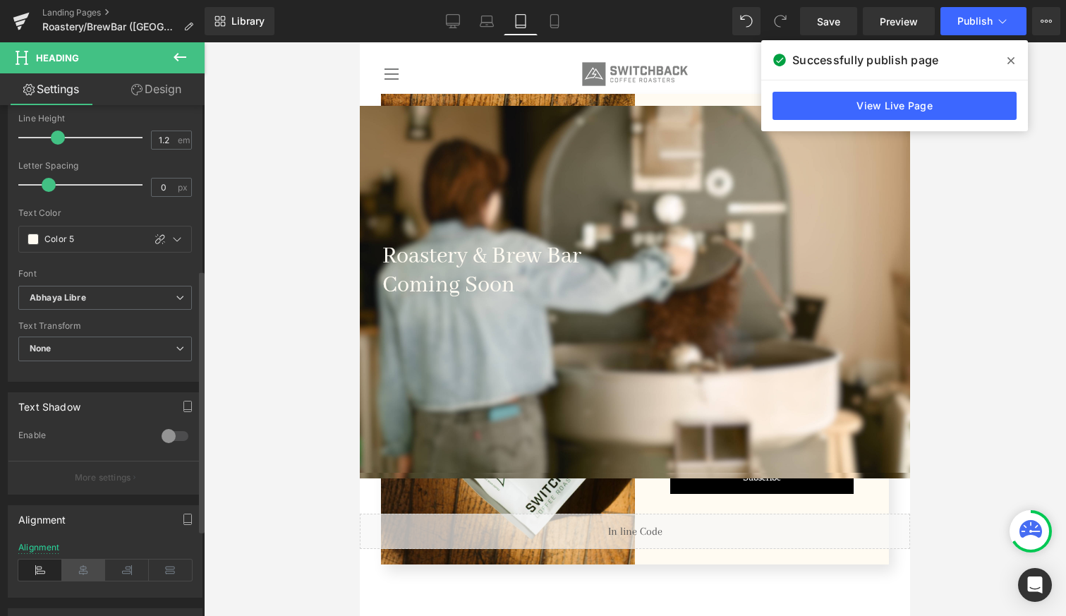
click at [75, 573] on icon at bounding box center [84, 569] width 44 height 21
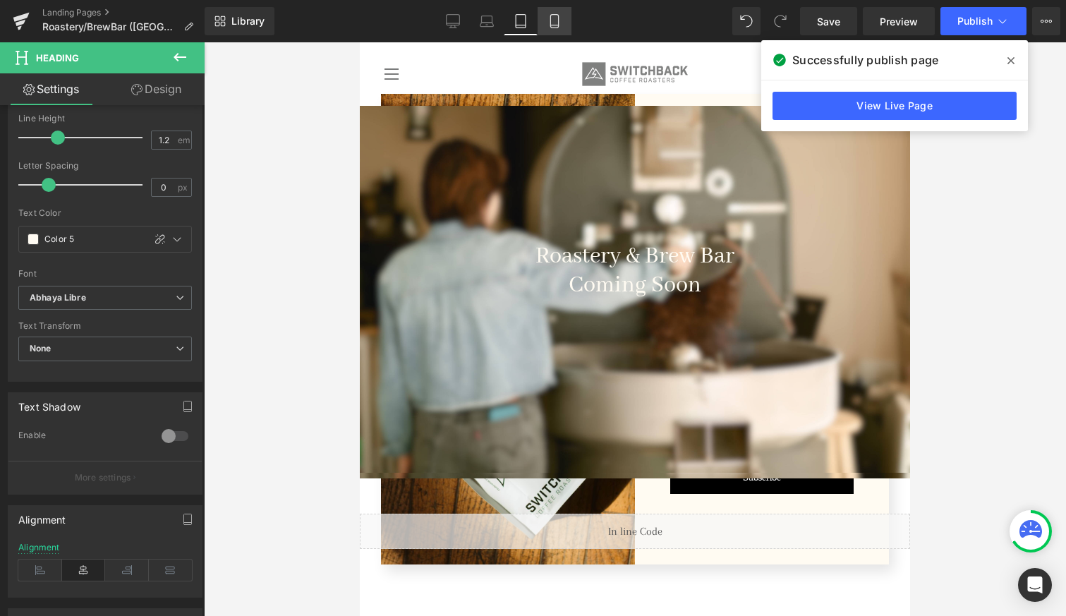
click at [555, 25] on icon at bounding box center [554, 25] width 8 height 0
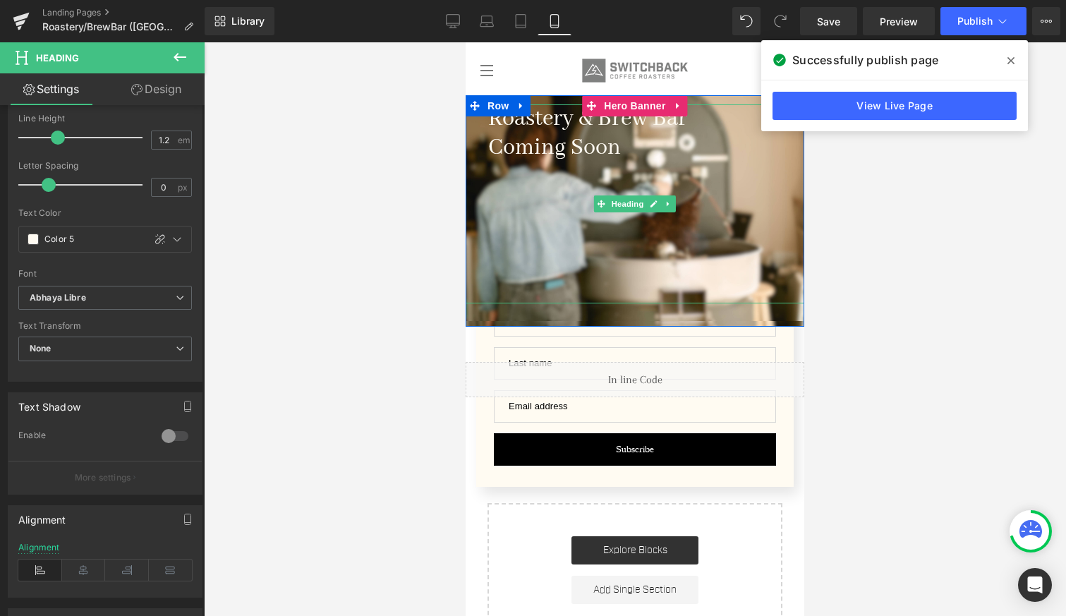
click at [596, 135] on h1 "Coming Soon" at bounding box center [634, 147] width 293 height 29
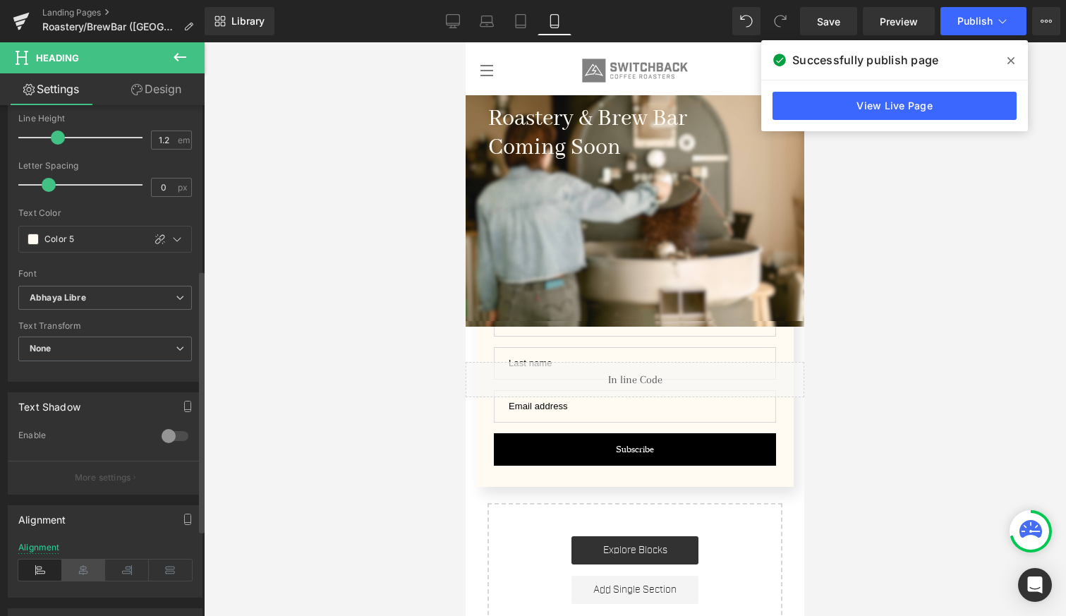
click at [79, 573] on icon at bounding box center [84, 569] width 44 height 21
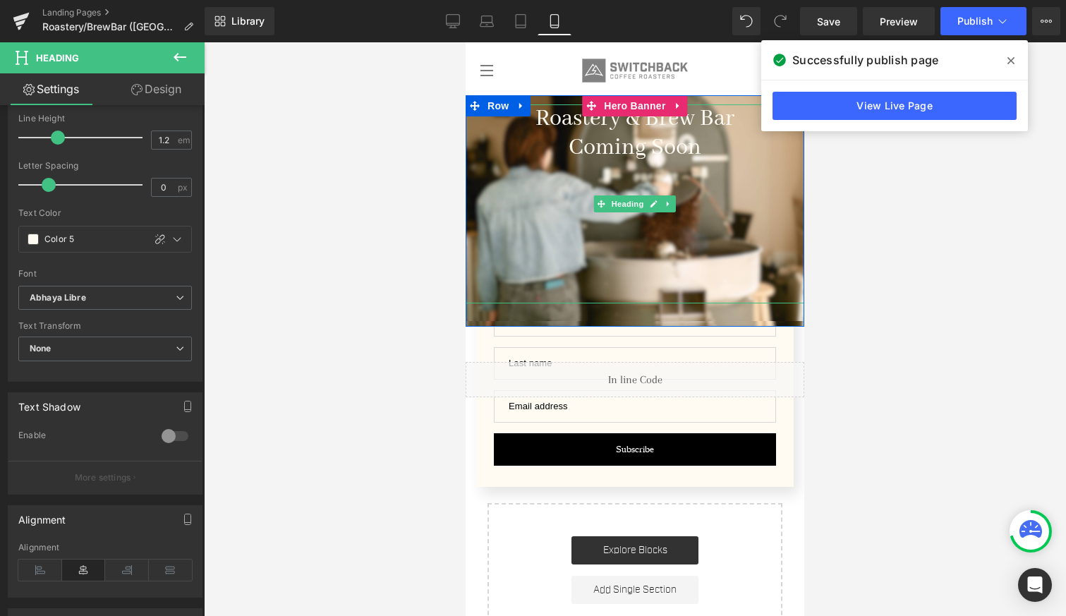
click at [686, 149] on h1 "Coming Soon" at bounding box center [634, 147] width 293 height 29
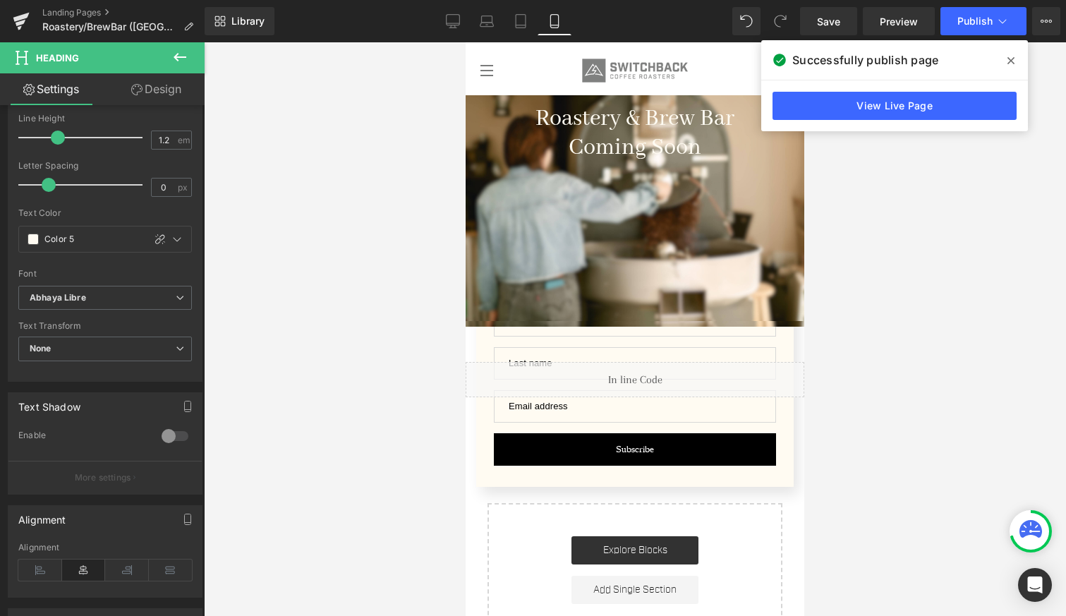
click at [145, 94] on link "Design" at bounding box center [156, 89] width 102 height 32
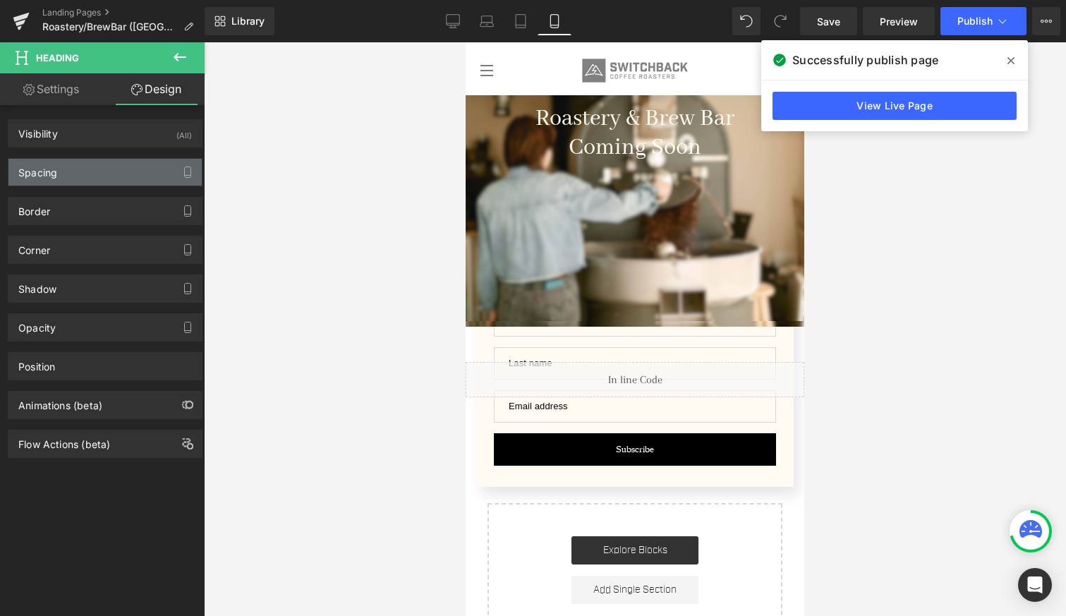
click at [88, 181] on div "Spacing" at bounding box center [104, 172] width 193 height 27
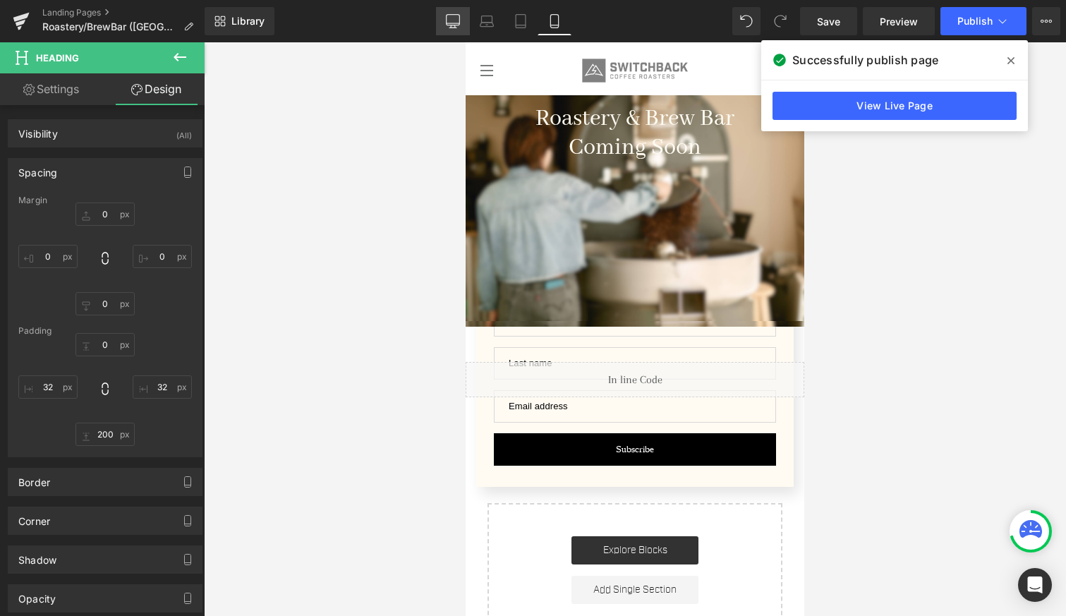
click at [455, 25] on icon at bounding box center [452, 20] width 13 height 11
type input "0"
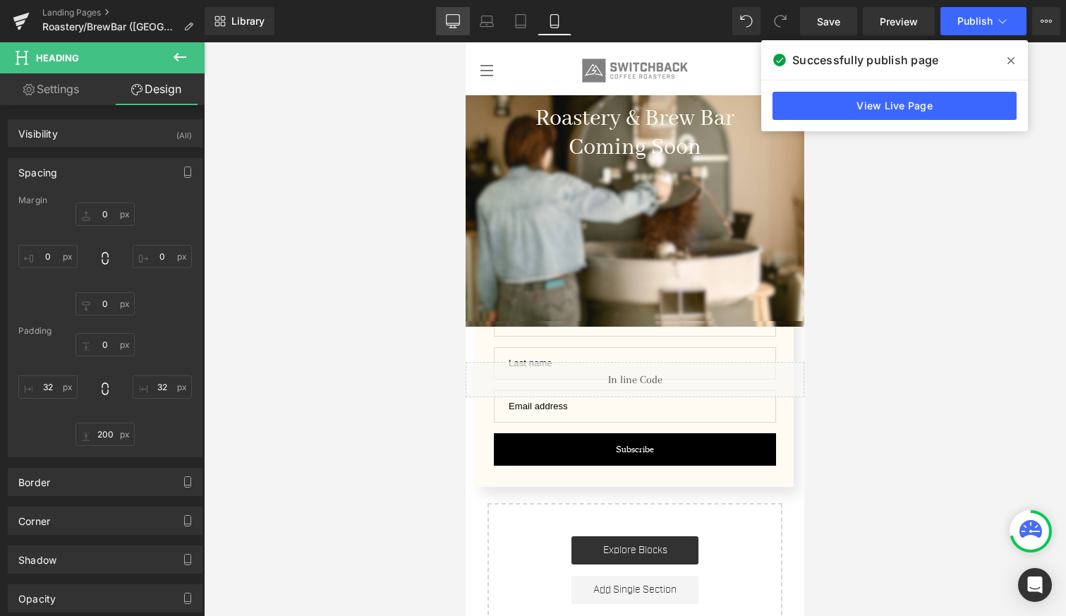
type input "0"
type input "32"
type input "200"
type input "32"
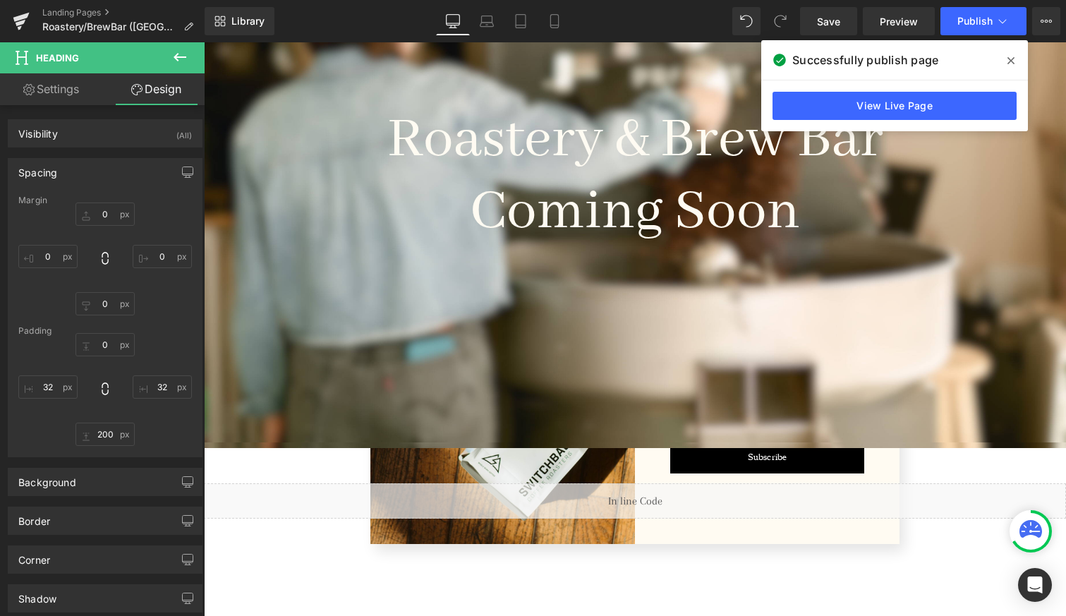
click at [1012, 49] on span at bounding box center [1010, 60] width 23 height 23
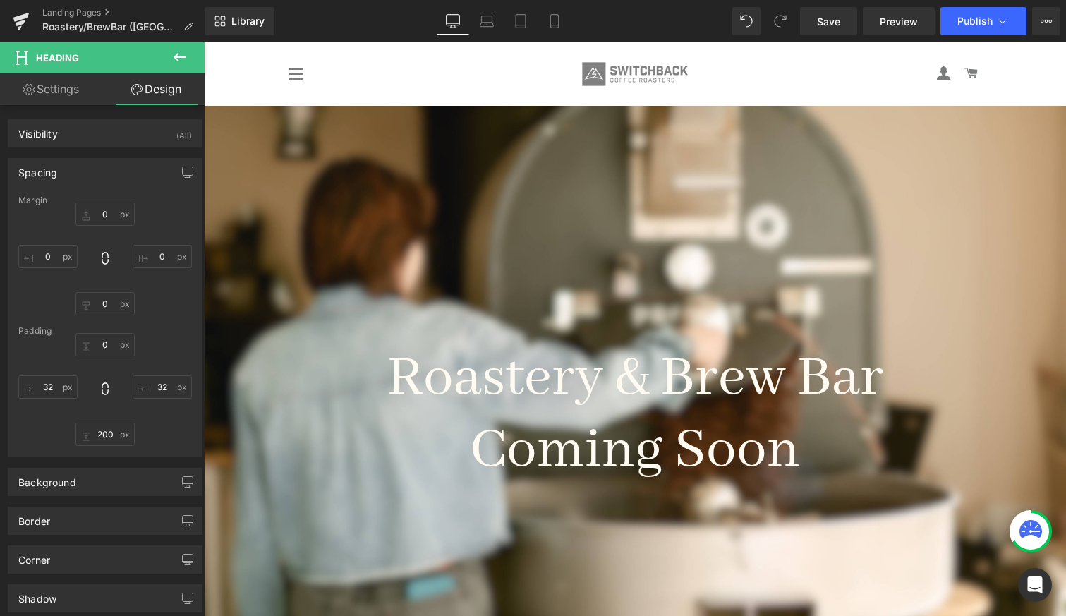
scroll to position [0, 0]
click at [99, 435] on input "200" at bounding box center [104, 433] width 59 height 23
type input "1"
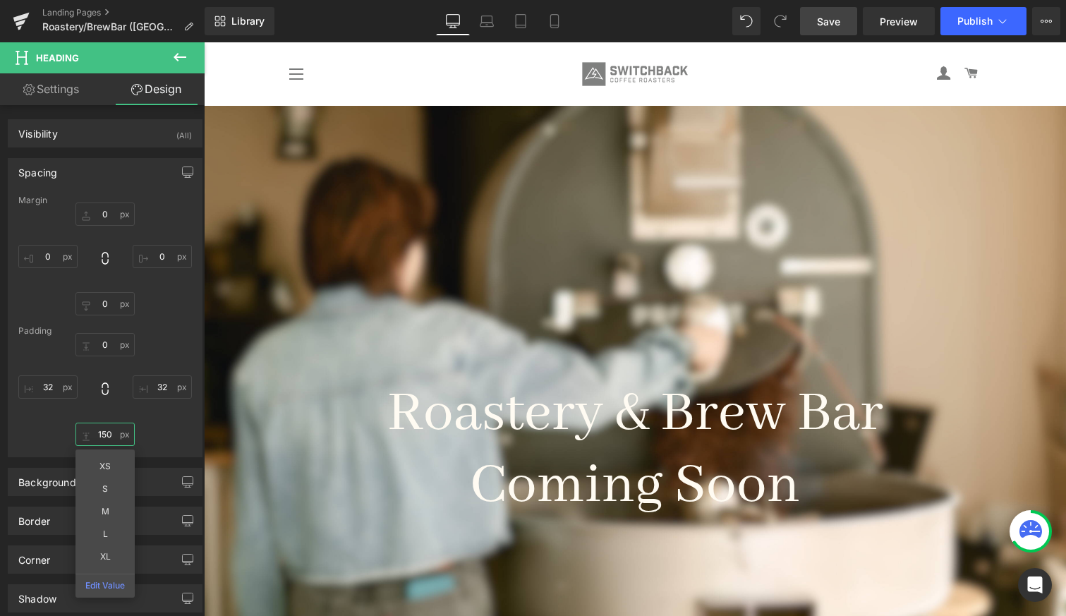
type input "150"
click at [827, 11] on link "Save" at bounding box center [828, 21] width 57 height 28
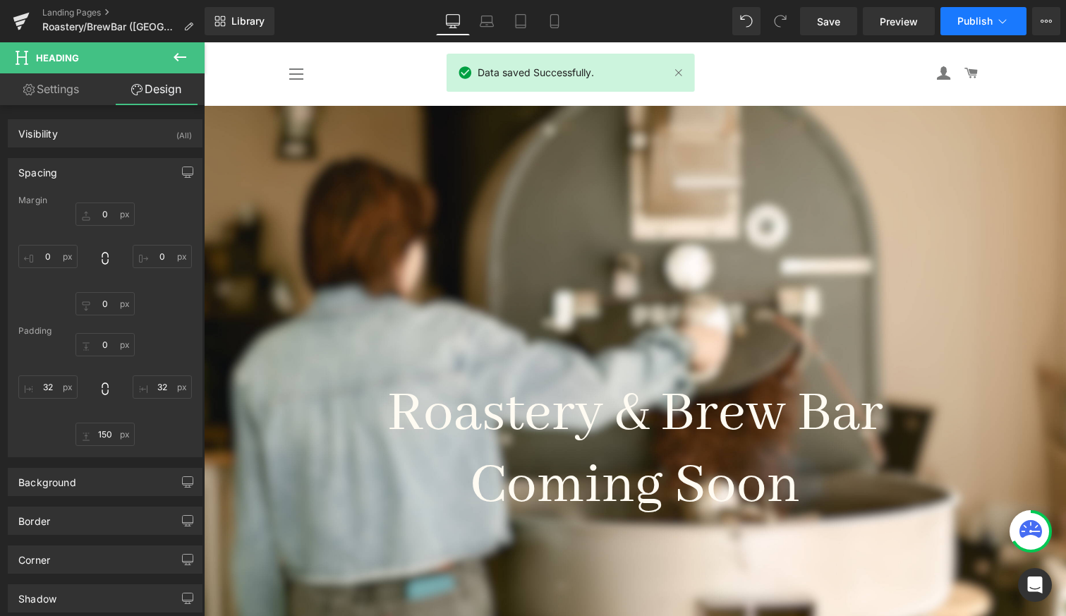
click at [977, 30] on button "Publish" at bounding box center [983, 21] width 86 height 28
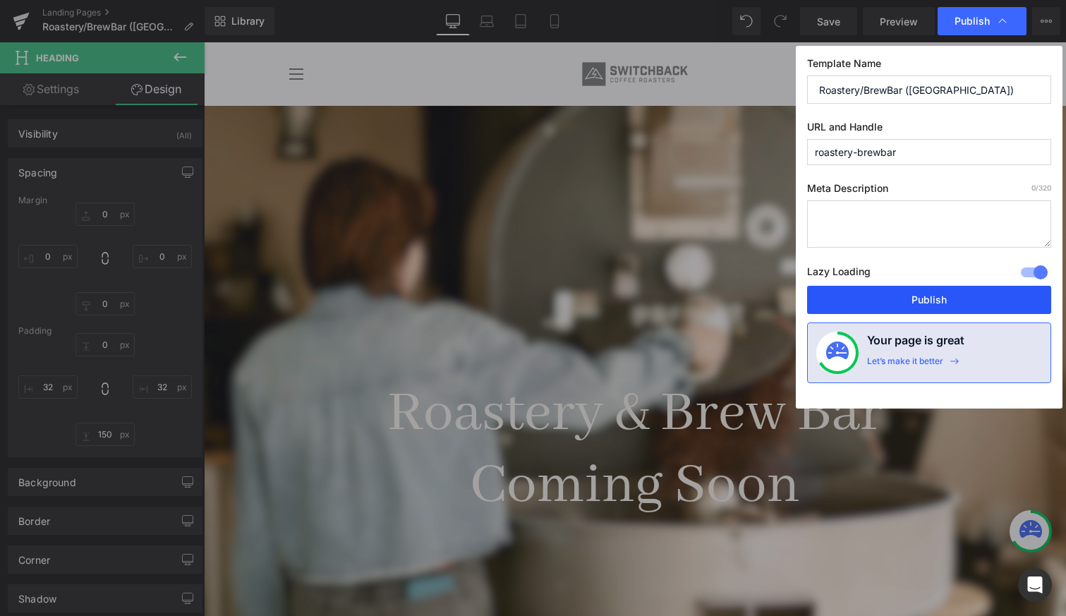
click at [902, 296] on button "Publish" at bounding box center [929, 300] width 244 height 28
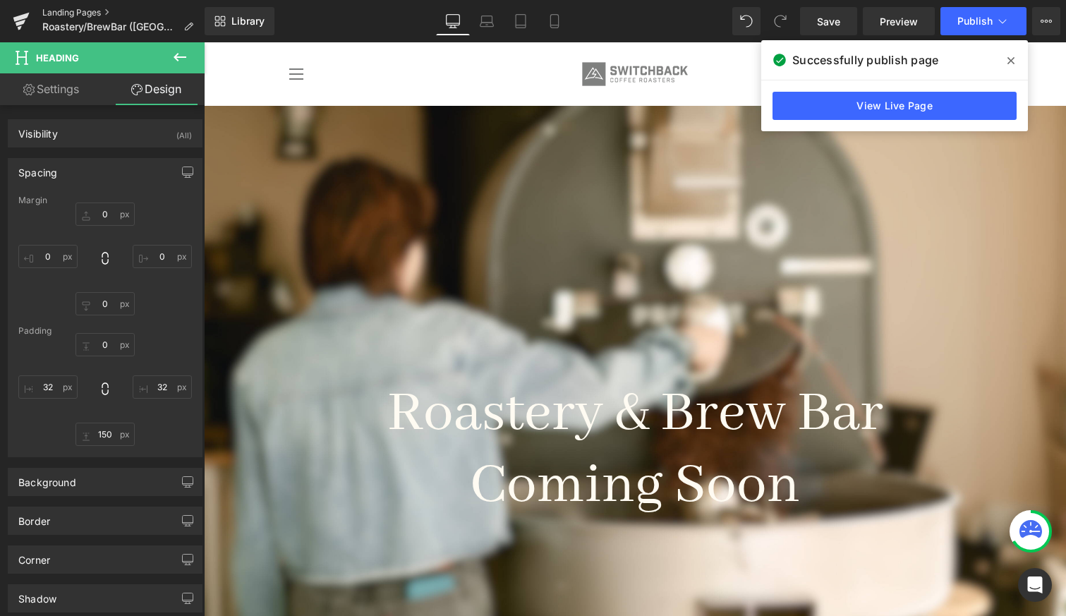
click at [60, 9] on link "Landing Pages" at bounding box center [123, 12] width 162 height 11
